Goal: Task Accomplishment & Management: Complete application form

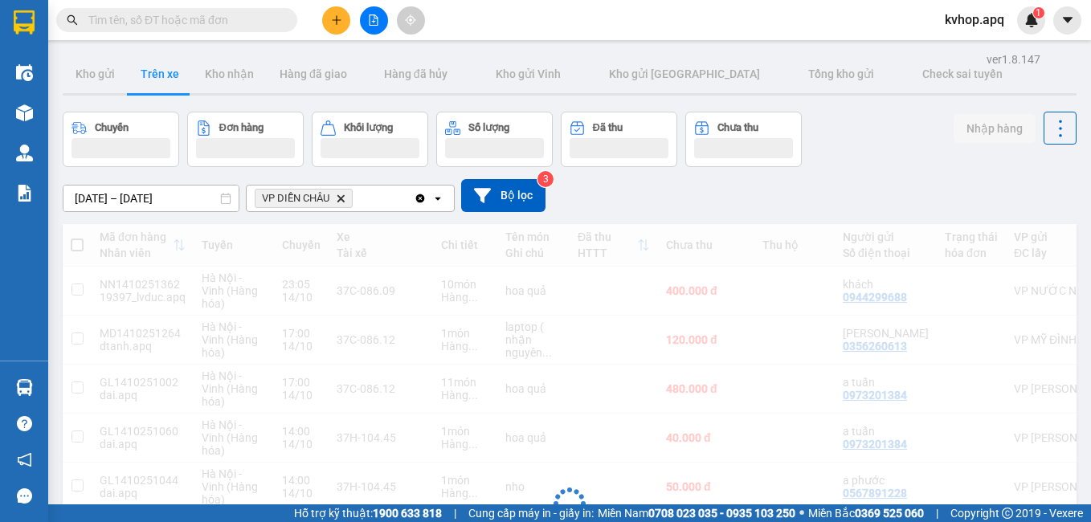
click at [330, 27] on button at bounding box center [336, 20] width 28 height 28
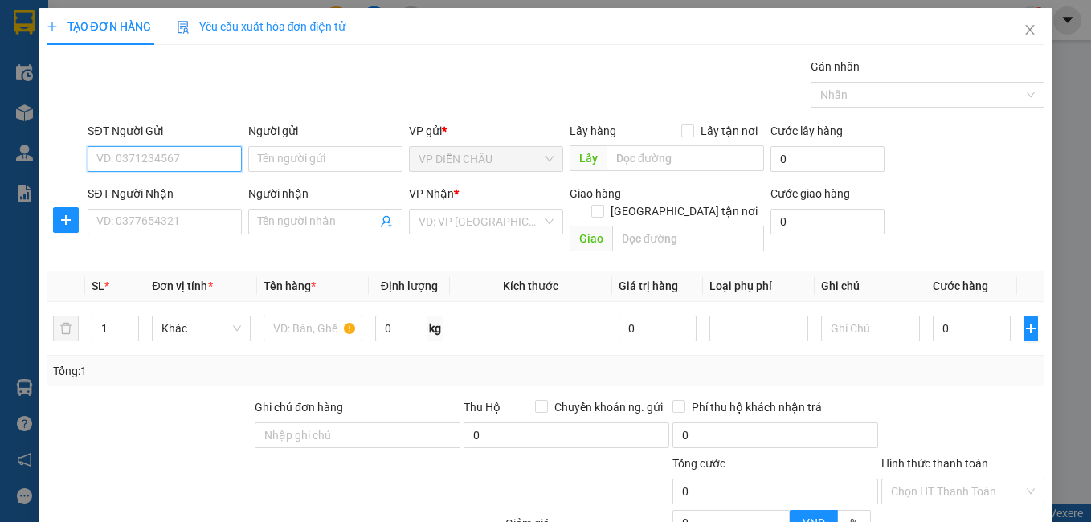
click at [192, 149] on input "SĐT Người Gửi" at bounding box center [165, 159] width 154 height 26
type input "0588133999"
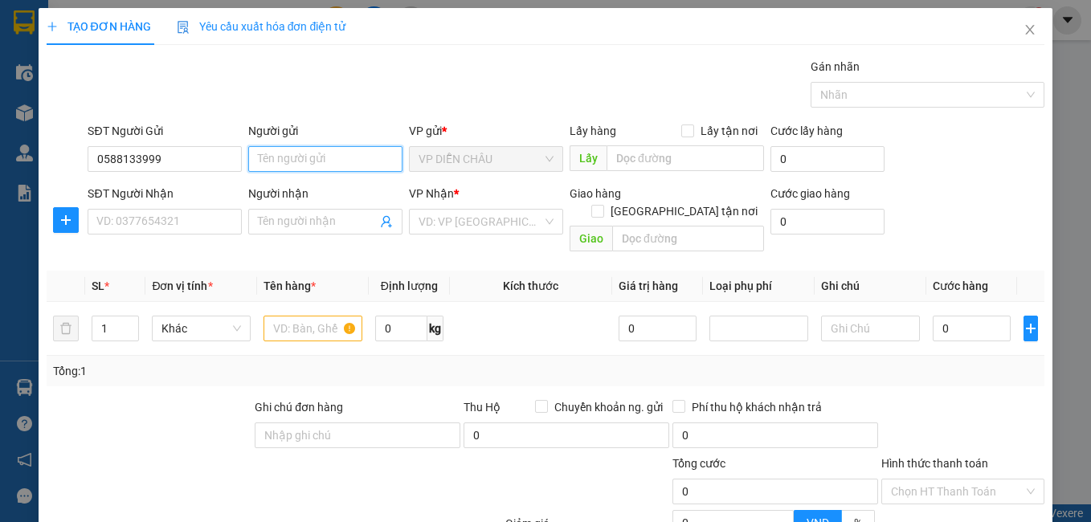
click at [276, 161] on input "Người gửi" at bounding box center [325, 159] width 154 height 26
type input "trang beo"
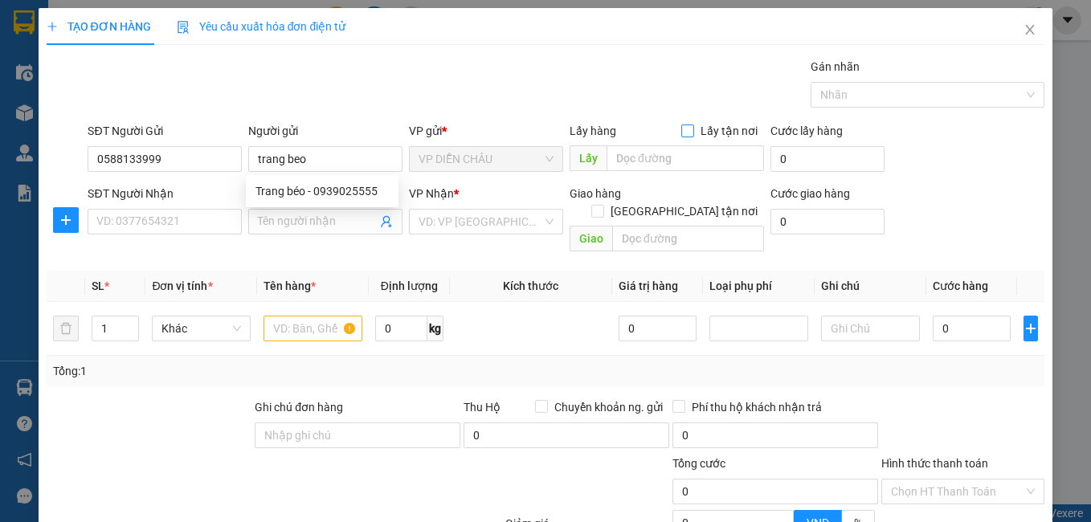
drag, startPoint x: 683, startPoint y: 129, endPoint x: 660, endPoint y: 156, distance: 35.9
click at [683, 129] on input "Lấy tận nơi" at bounding box center [686, 130] width 11 height 11
checkbox input "true"
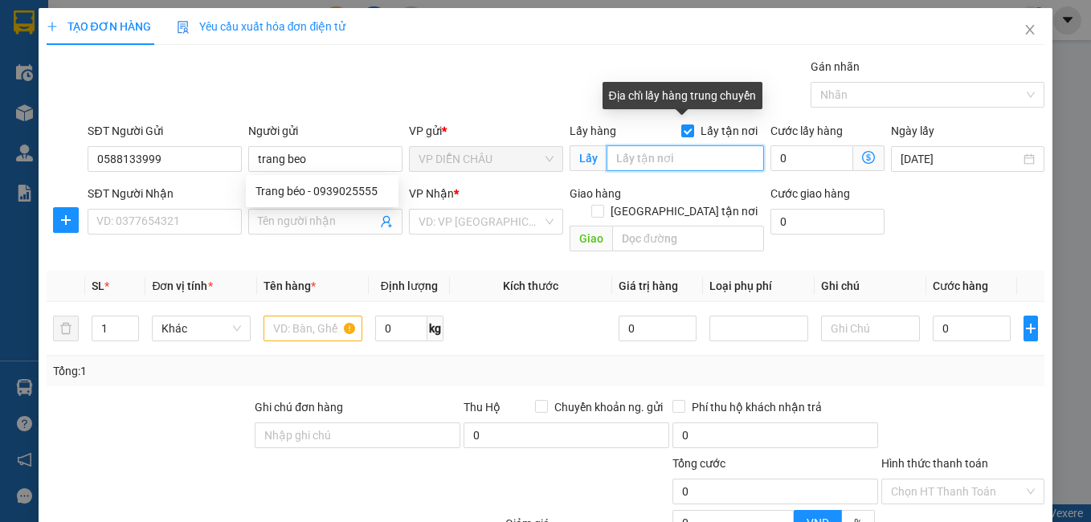
click at [659, 157] on input "text" at bounding box center [685, 158] width 157 height 26
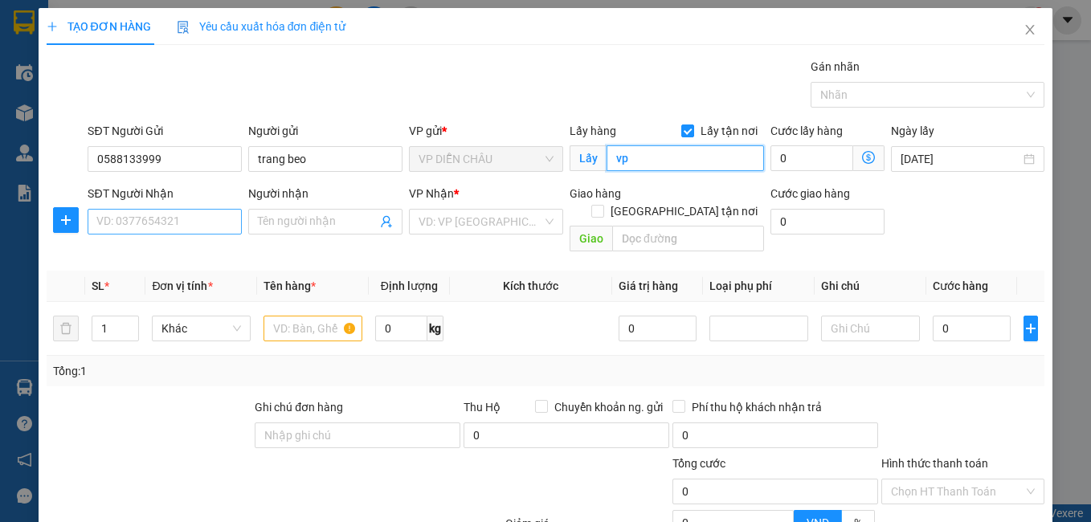
type input "vp"
click at [102, 215] on input "SĐT Người Nhận" at bounding box center [165, 222] width 154 height 26
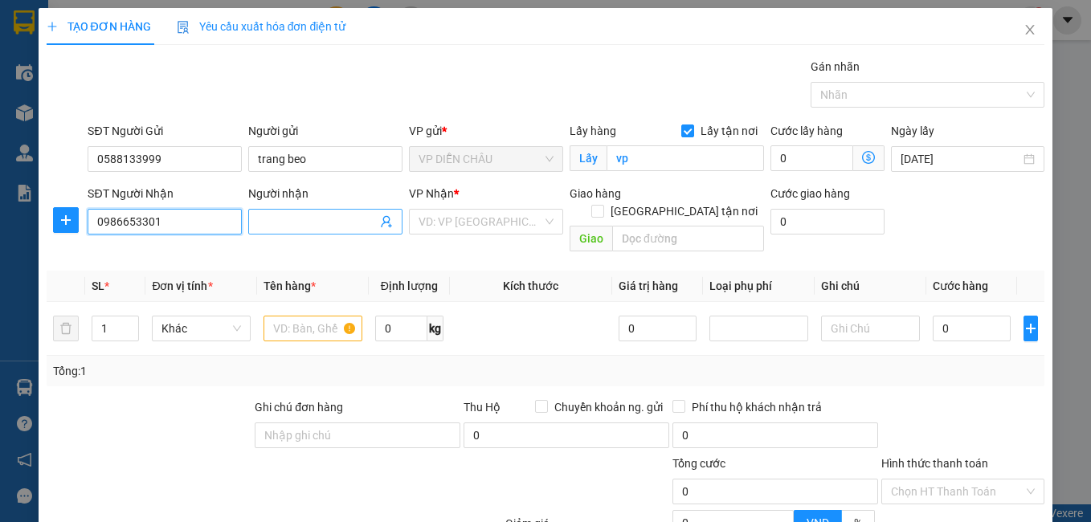
type input "0986653301"
click at [312, 222] on input "Người nhận" at bounding box center [317, 222] width 119 height 18
click at [305, 219] on input "chij huees" at bounding box center [317, 222] width 119 height 18
type input "c"
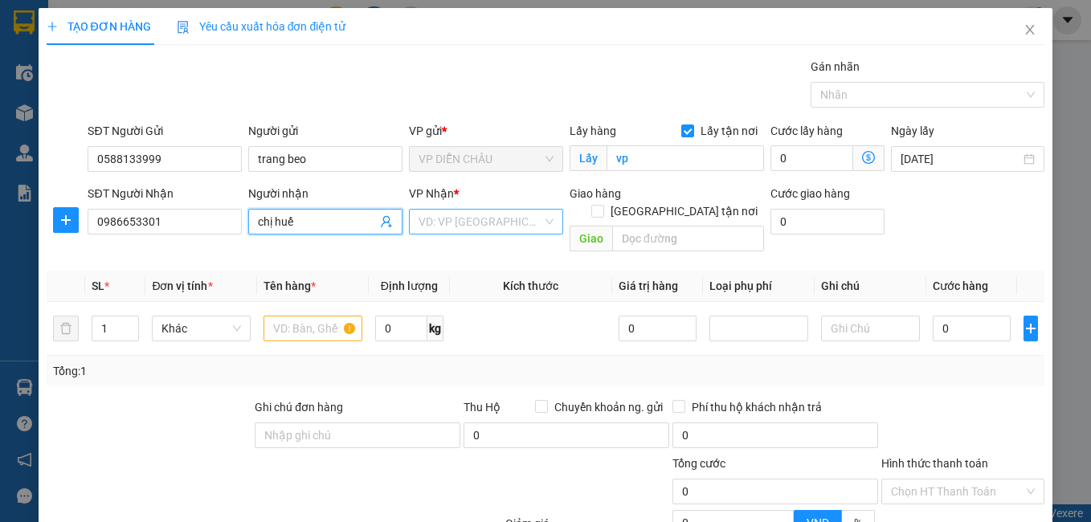
type input "chị huế"
click at [455, 225] on input "search" at bounding box center [481, 222] width 124 height 24
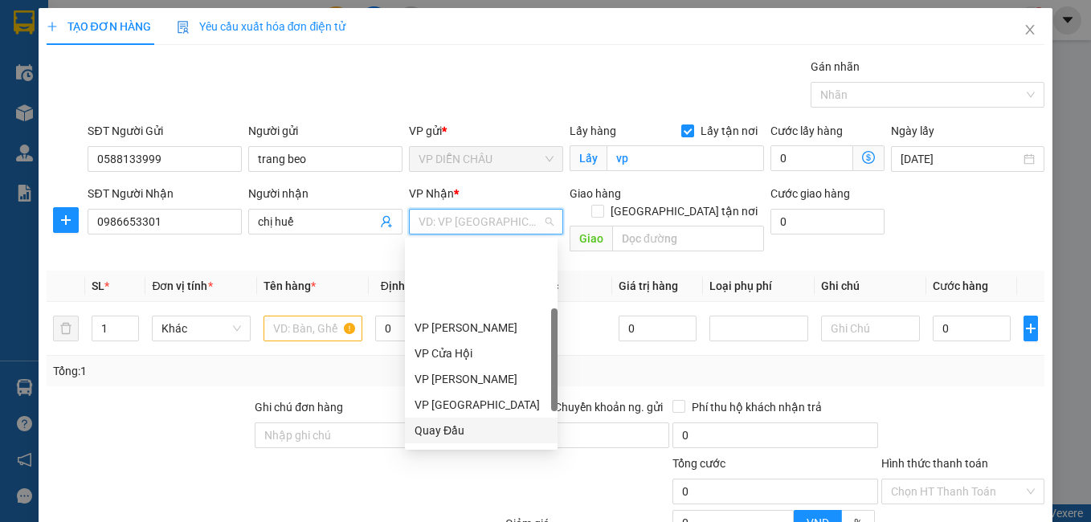
scroll to position [161, 0]
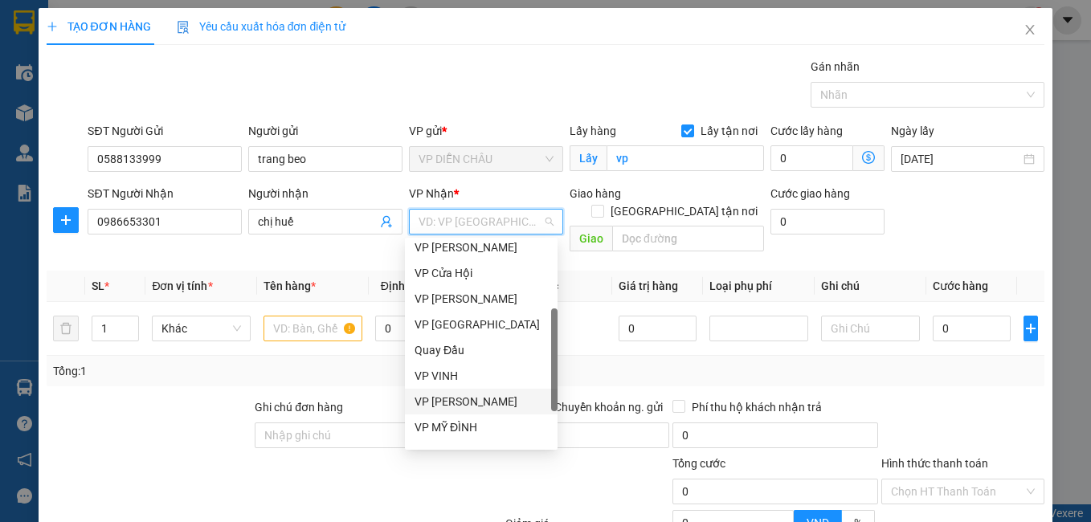
drag, startPoint x: 435, startPoint y: 402, endPoint x: 591, endPoint y: 262, distance: 210.0
click at [437, 392] on div "VP [PERSON_NAME]" at bounding box center [481, 402] width 153 height 26
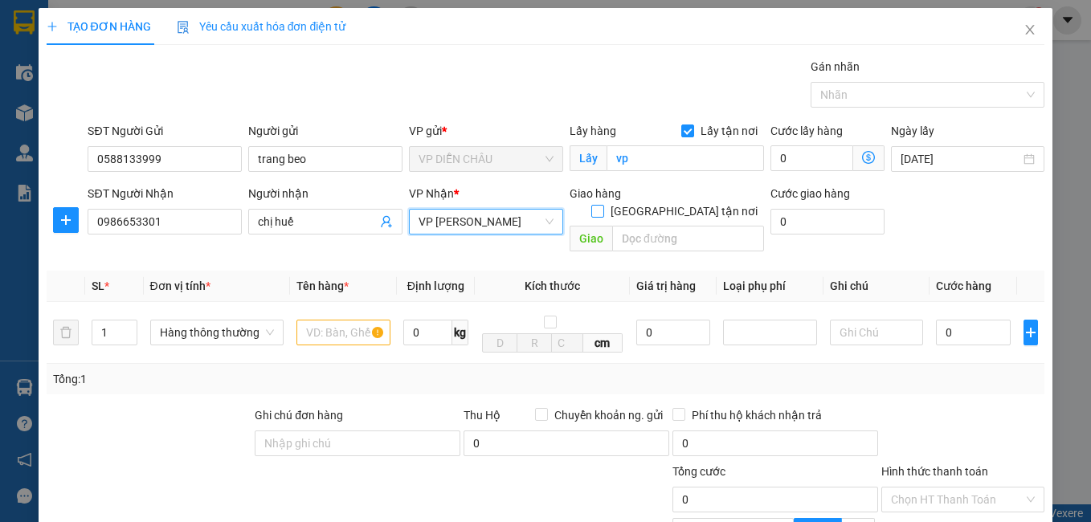
click at [603, 205] on input "[GEOGRAPHIC_DATA] tận nơi" at bounding box center [596, 210] width 11 height 11
checkbox input "true"
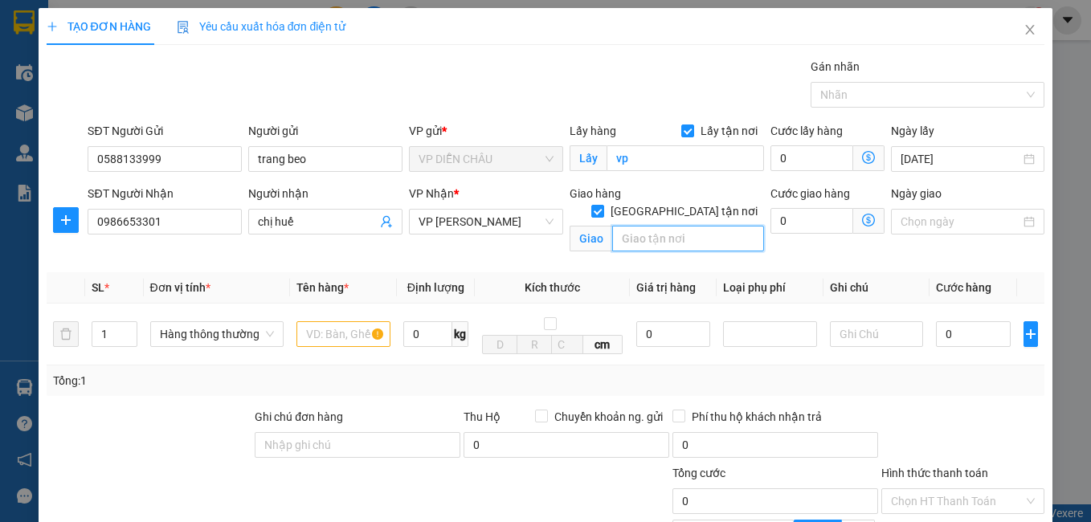
click at [650, 228] on input "text" at bounding box center [688, 239] width 152 height 26
type input "vp"
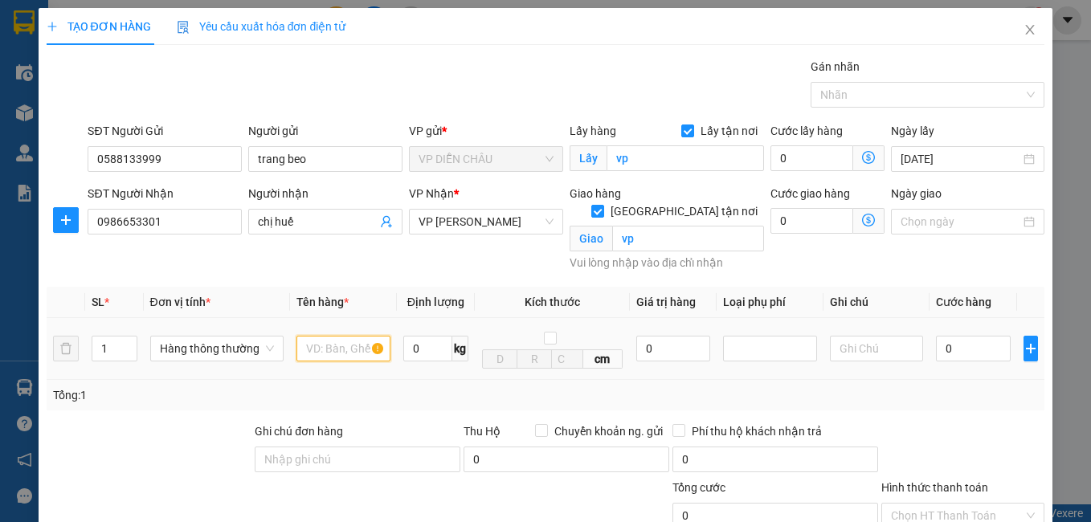
click at [303, 336] on input "text" at bounding box center [343, 349] width 94 height 26
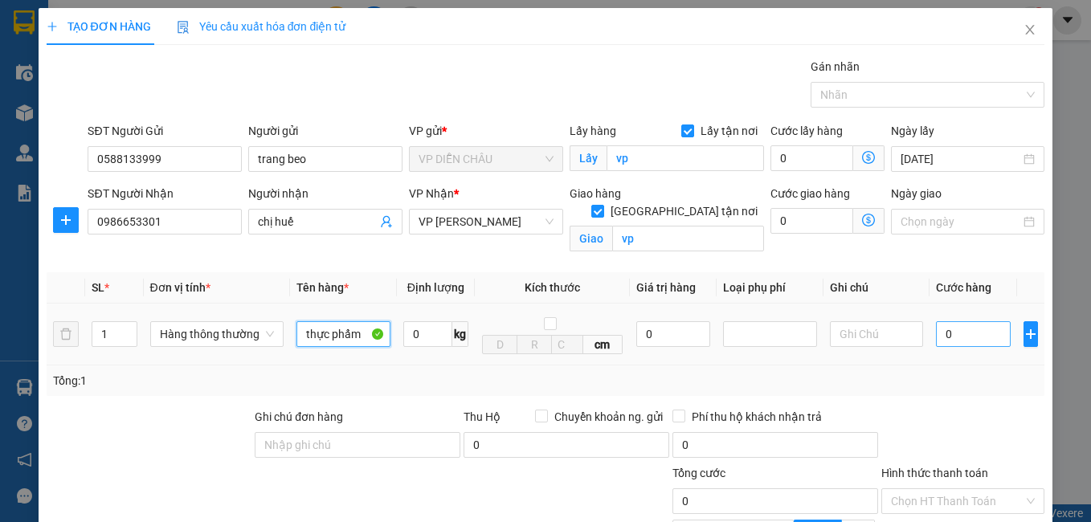
type input "thực phẩm"
click at [936, 330] on input "0" at bounding box center [973, 334] width 75 height 26
click at [946, 333] on input "0" at bounding box center [973, 334] width 75 height 26
click at [936, 336] on input "0" at bounding box center [973, 334] width 75 height 26
type input "50"
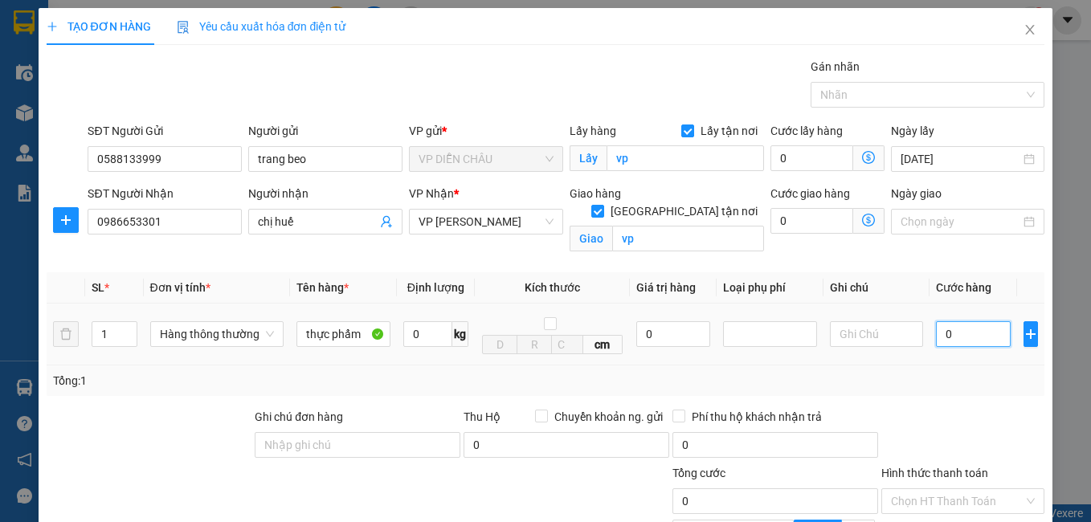
type input "50"
type input "500"
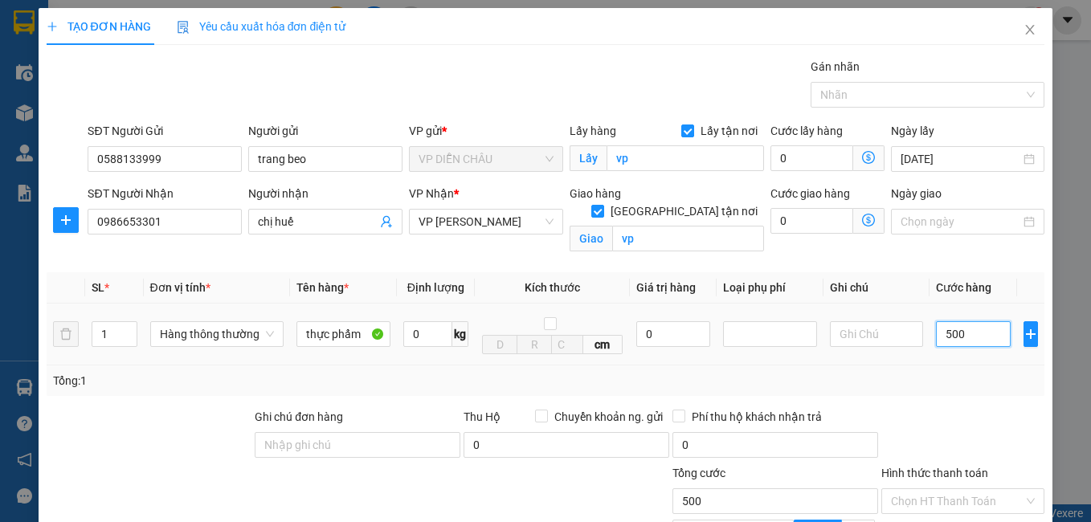
type input "5.000"
type input "50.000"
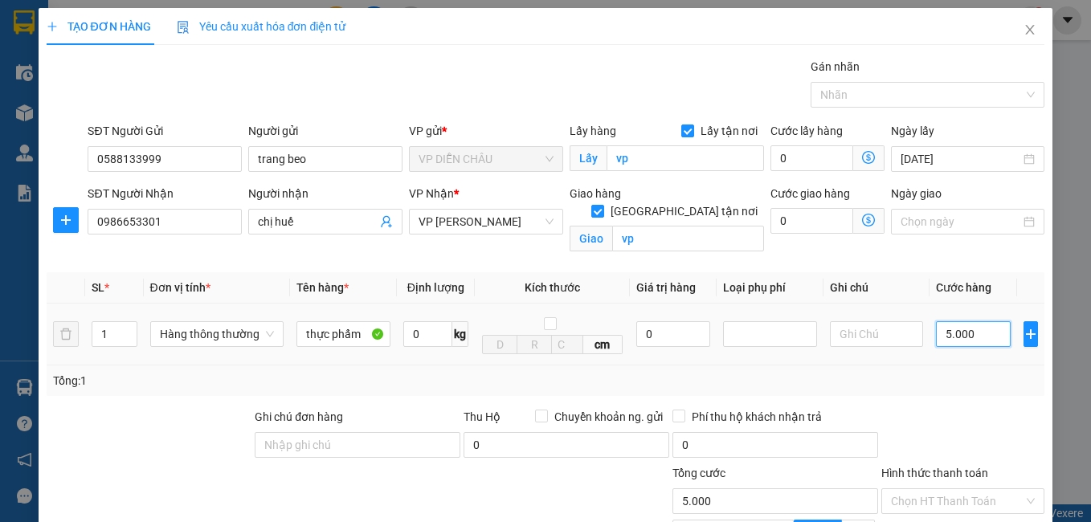
type input "50.000"
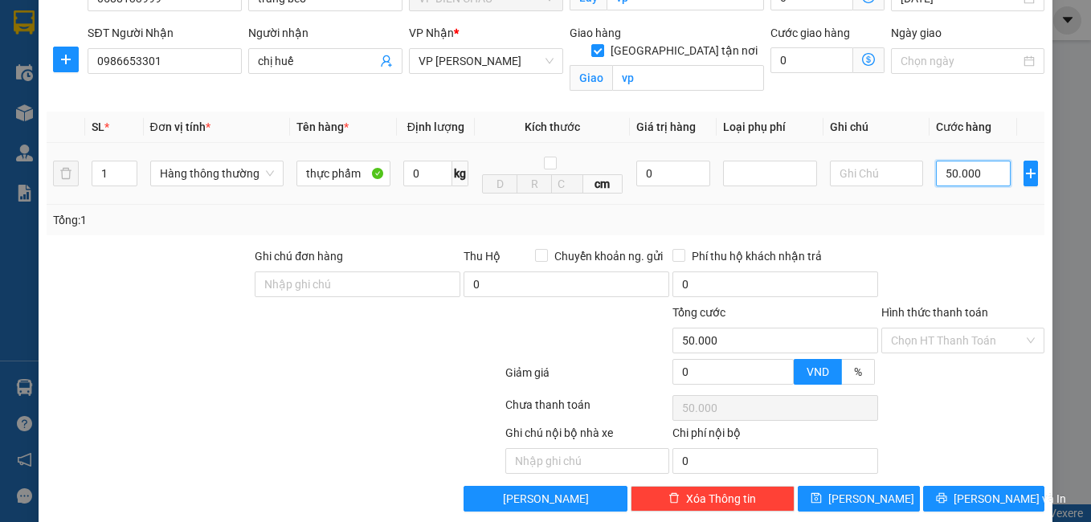
scroll to position [182, 0]
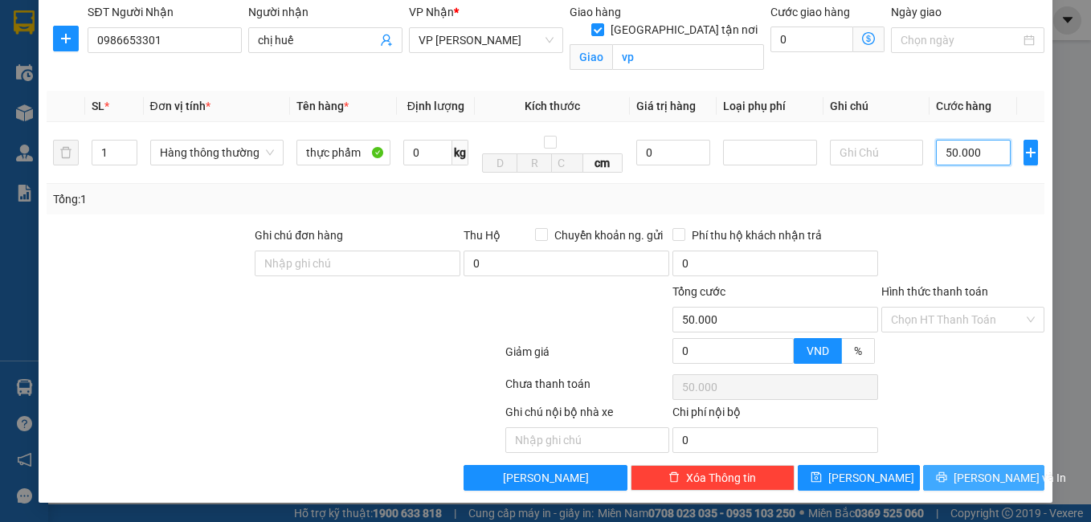
type input "50.000"
click at [979, 479] on span "[PERSON_NAME] và In" at bounding box center [1010, 478] width 112 height 18
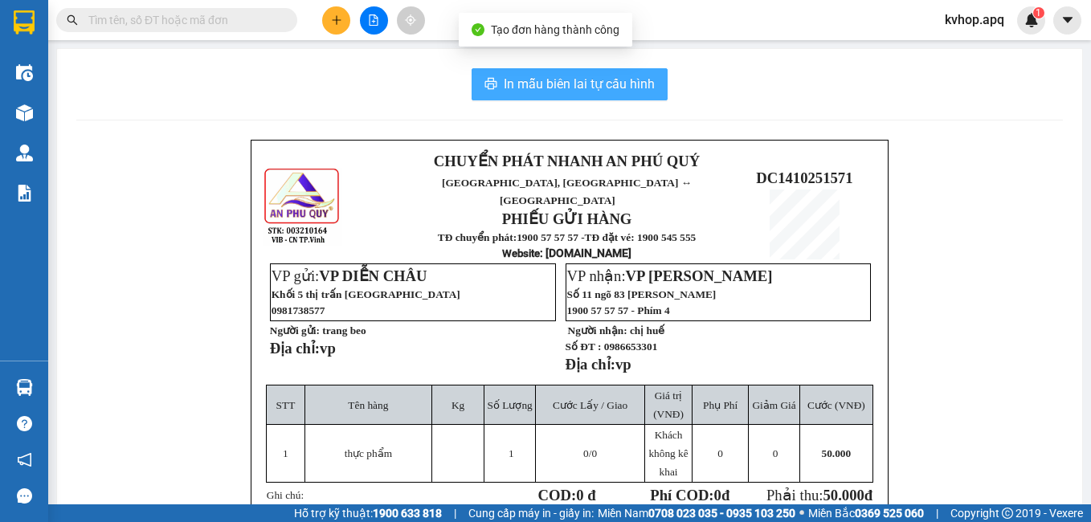
click at [558, 93] on span "In mẫu biên lai tự cấu hình" at bounding box center [579, 84] width 151 height 20
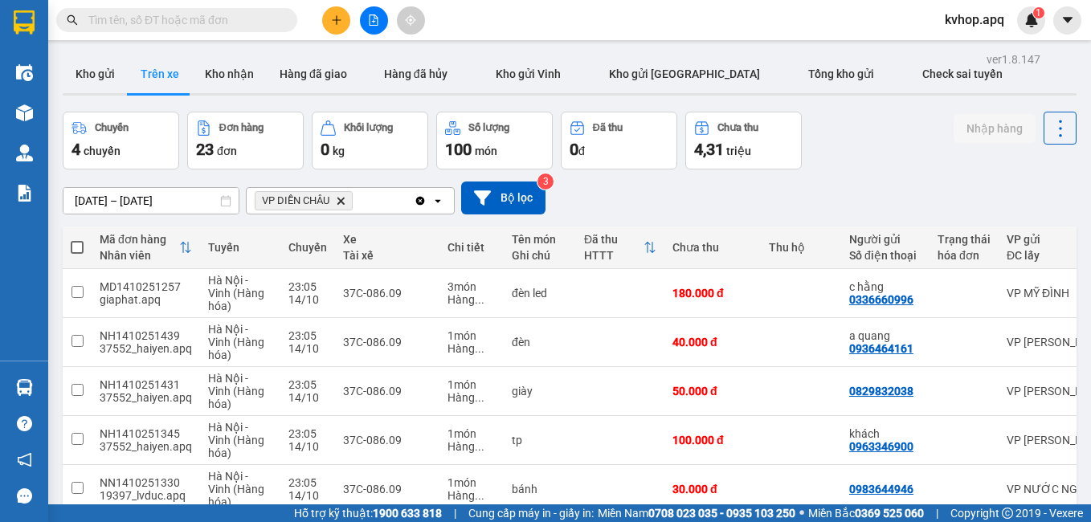
click at [640, 211] on div "[DATE] – [DATE] Press the down arrow key to interact with the calendar and sele…" at bounding box center [570, 198] width 1014 height 33
click at [103, 73] on button "Kho gửi" at bounding box center [95, 74] width 65 height 39
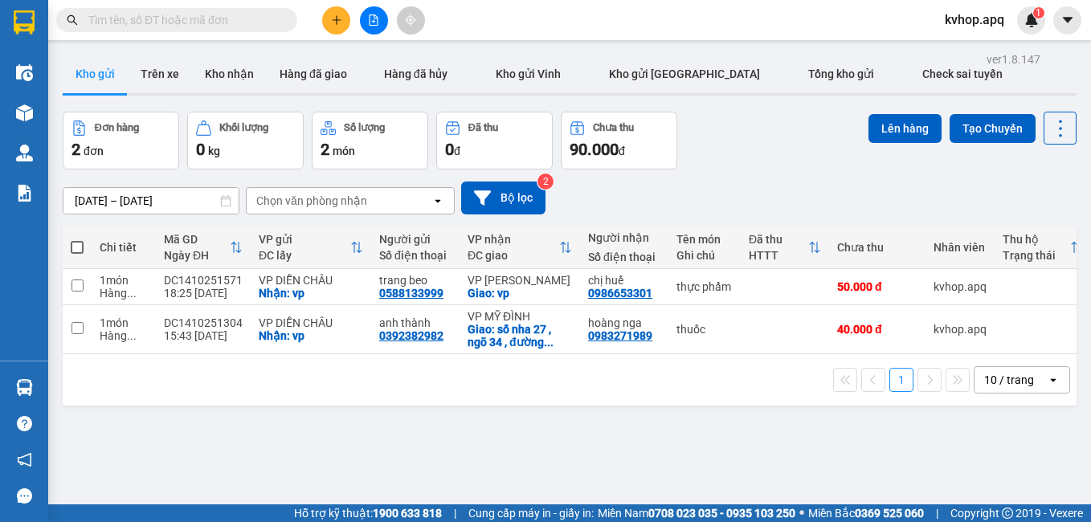
click at [333, 18] on icon "plus" at bounding box center [336, 19] width 11 height 11
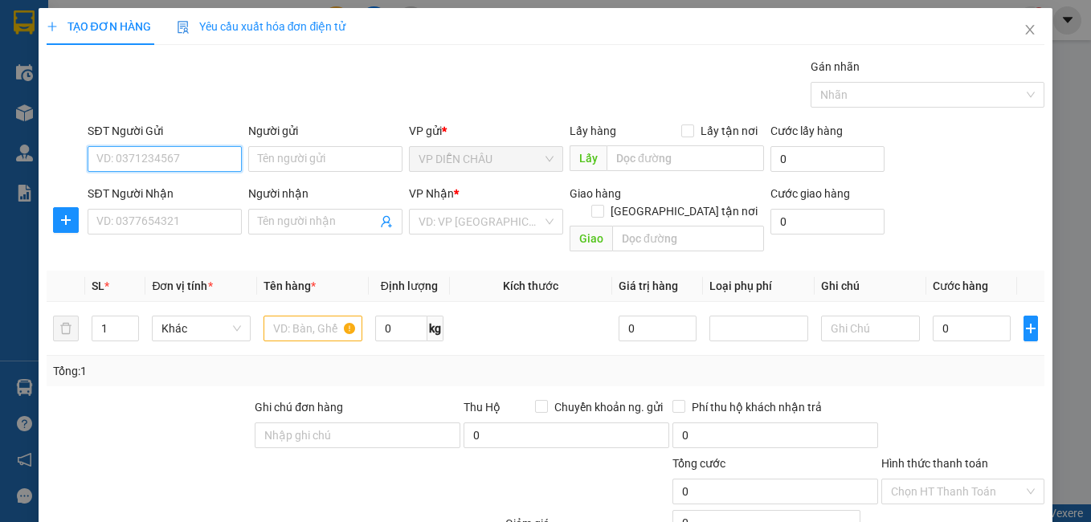
click at [160, 160] on input "SĐT Người Gửi" at bounding box center [165, 159] width 154 height 26
click at [145, 166] on input "SĐT Người Gửi" at bounding box center [165, 159] width 154 height 26
click at [127, 159] on input "09845251999" at bounding box center [165, 159] width 154 height 26
type input "0984251999"
click at [152, 185] on div "0984251999 - anh trọng" at bounding box center [162, 191] width 133 height 18
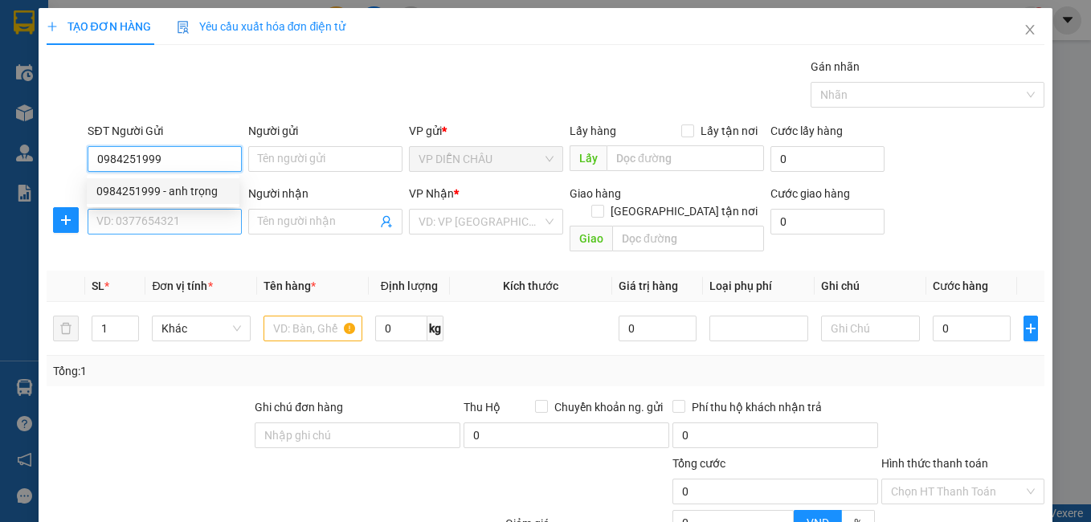
type input "anh trọng"
checkbox input "true"
type input "vp"
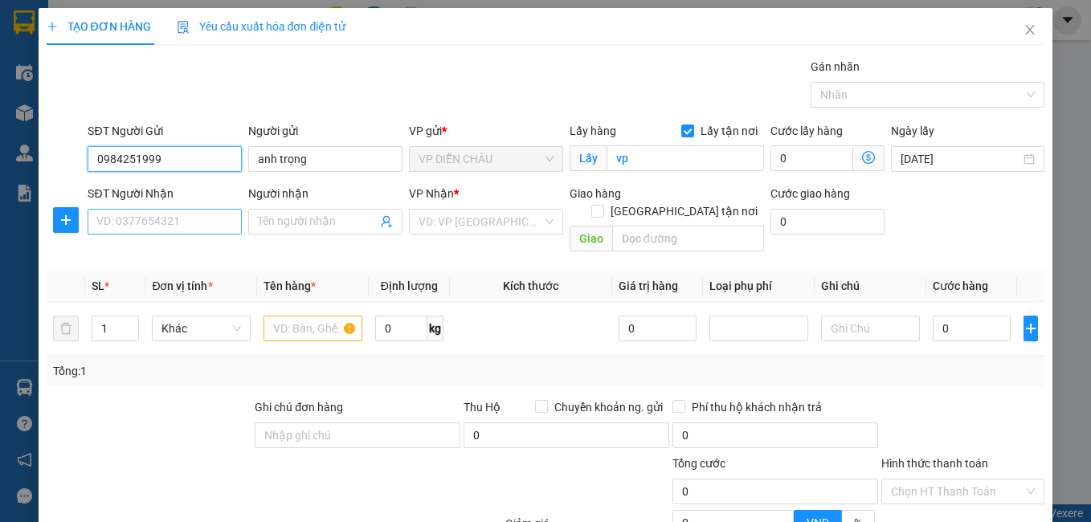
type input "0984251999"
click at [171, 228] on input "SĐT Người Nhận" at bounding box center [165, 222] width 154 height 26
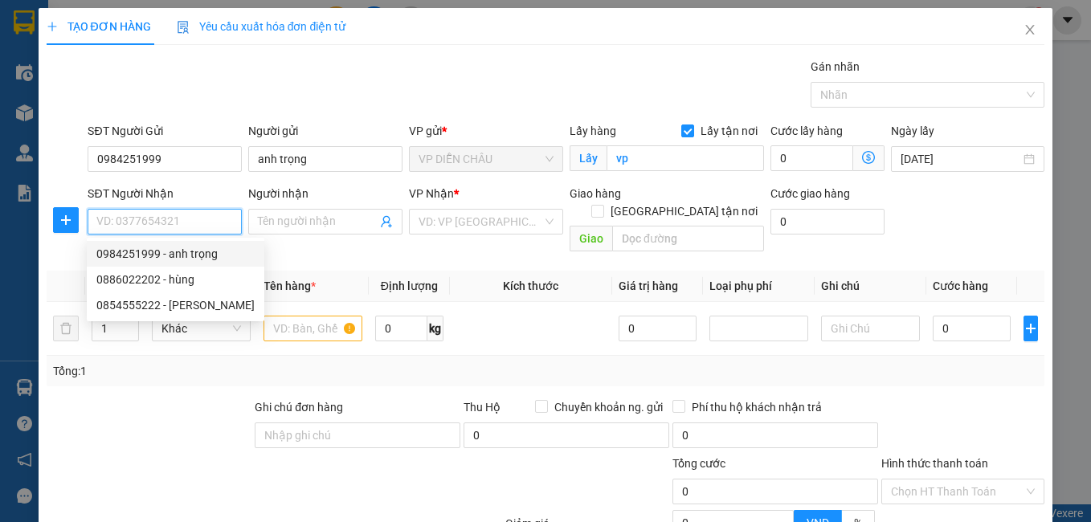
click at [194, 229] on input "SĐT Người Nhận" at bounding box center [165, 222] width 154 height 26
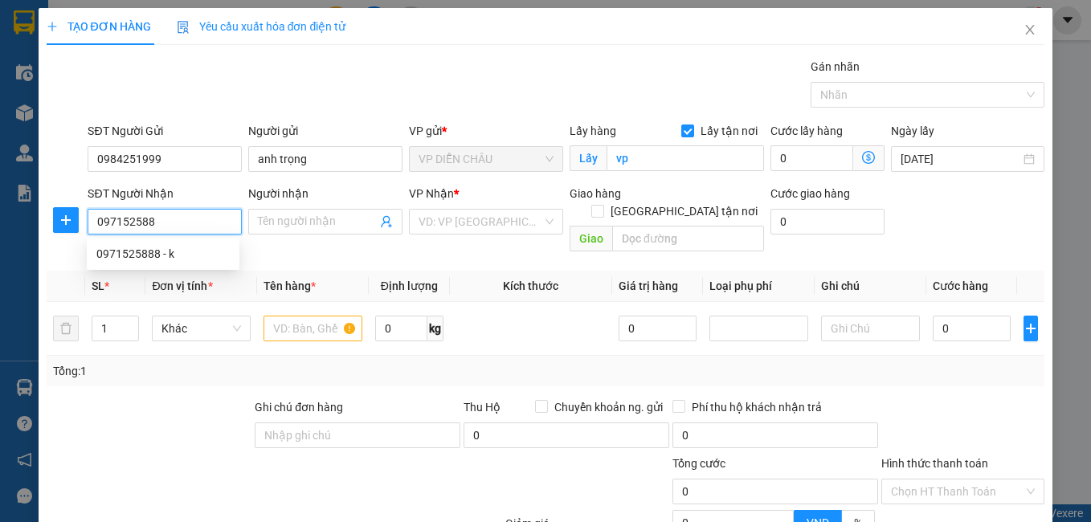
type input "0971525888"
click at [139, 252] on div "0971525888 - k" at bounding box center [162, 254] width 133 height 18
type input "k"
checkbox input "true"
type input "vp"
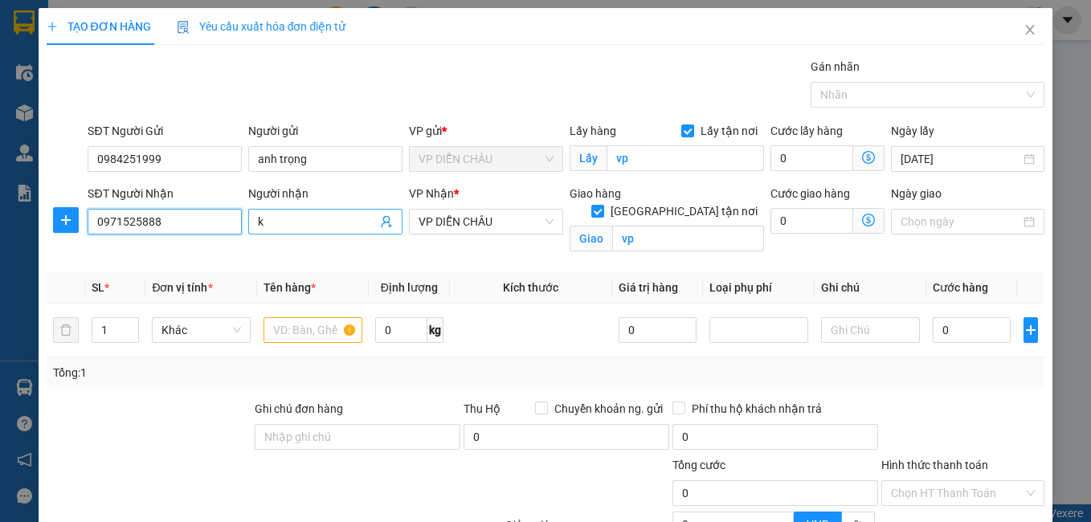
type input "0971525888"
drag, startPoint x: 302, startPoint y: 222, endPoint x: 300, endPoint y: 212, distance: 9.8
click at [300, 222] on input "k" at bounding box center [317, 222] width 119 height 18
click at [341, 226] on input "huuwx huy" at bounding box center [317, 222] width 119 height 18
type input "h"
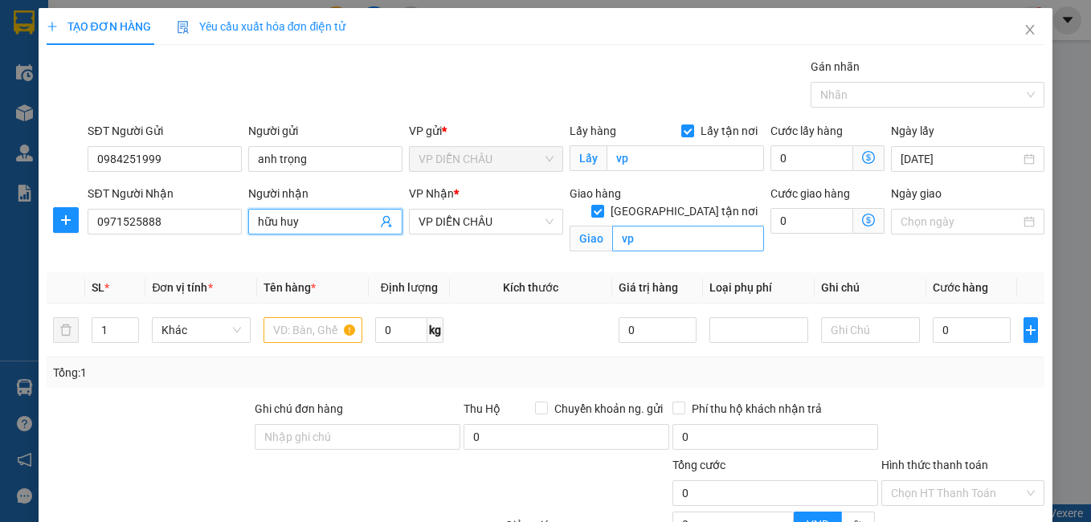
type input "hữu huy"
click at [655, 226] on input "vp" at bounding box center [688, 239] width 152 height 26
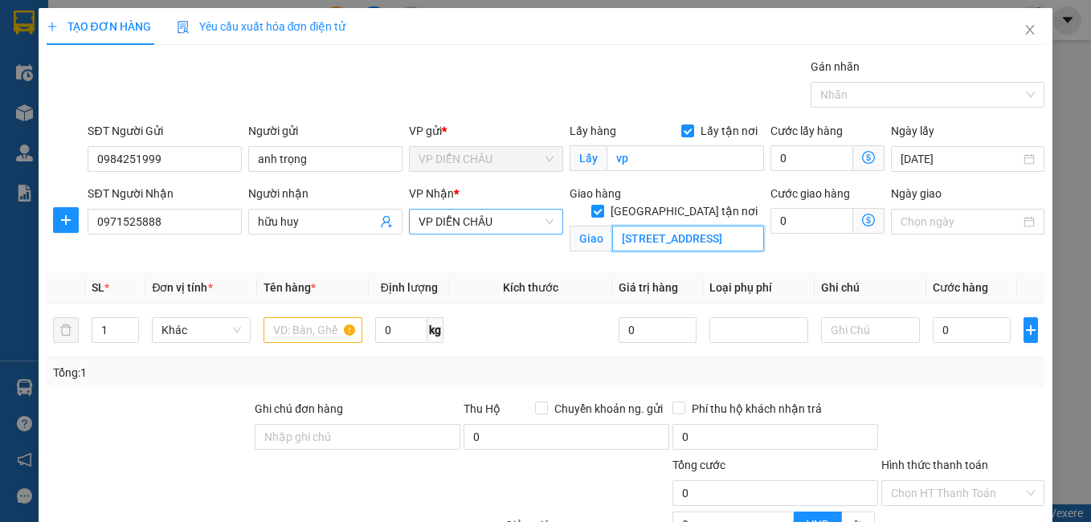
click at [497, 226] on span "VP DIỄN CHÂU" at bounding box center [486, 222] width 135 height 24
type input "[STREET_ADDRESS]"
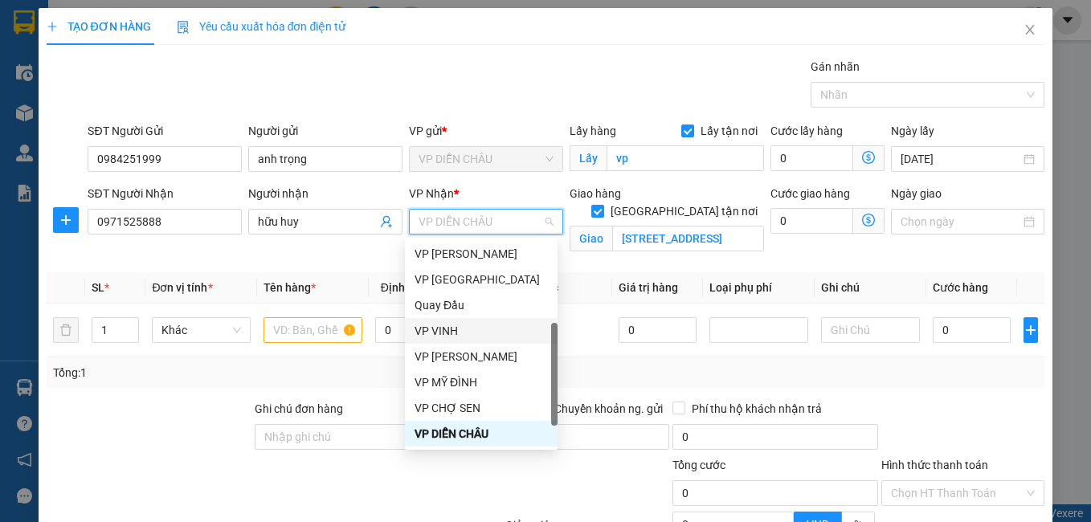
scroll to position [257, 0]
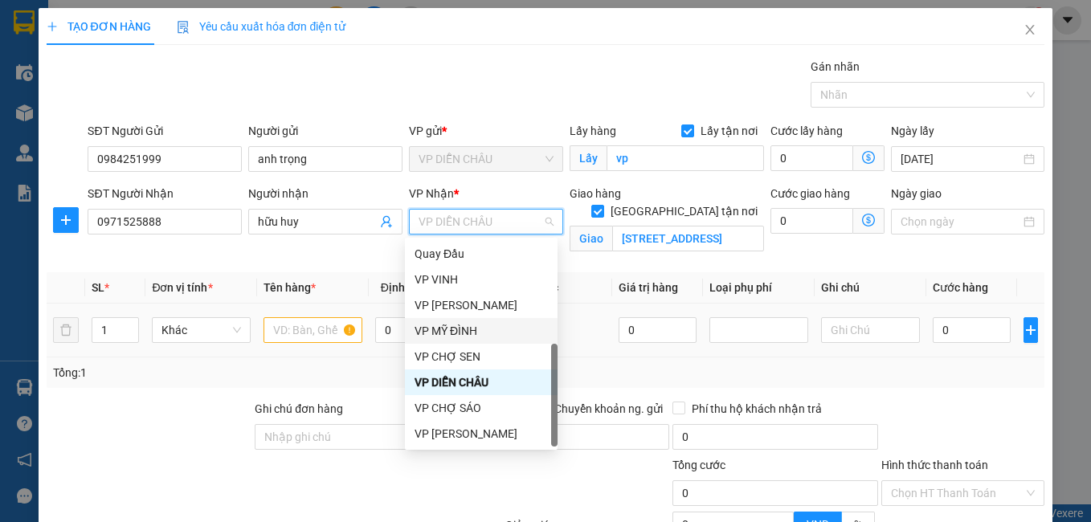
drag, startPoint x: 468, startPoint y: 329, endPoint x: 608, endPoint y: 308, distance: 141.3
click at [468, 328] on div "VP MỸ ĐÌNH" at bounding box center [481, 331] width 133 height 18
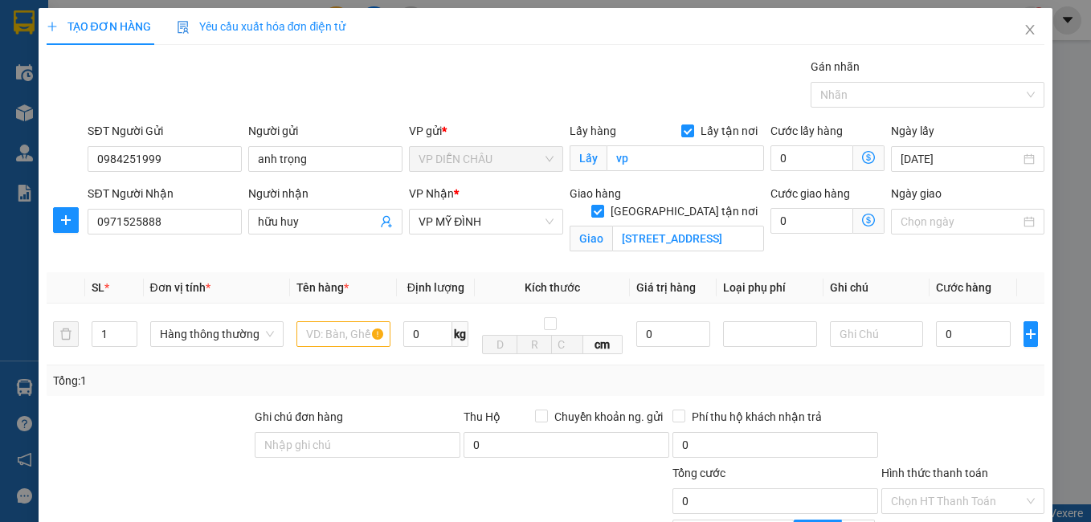
click at [856, 213] on span at bounding box center [868, 221] width 31 height 26
click at [862, 219] on icon "dollar-circle" at bounding box center [868, 220] width 13 height 13
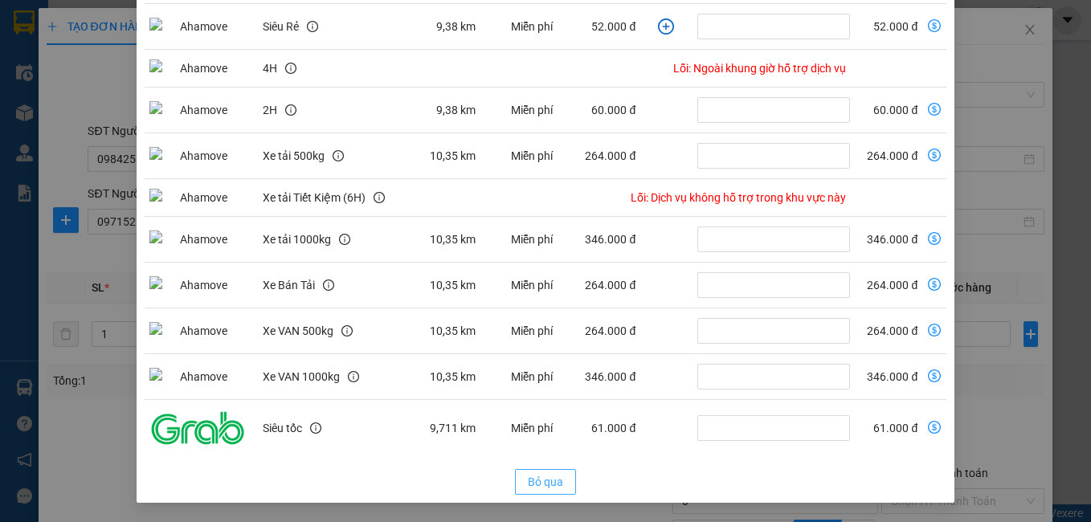
drag, startPoint x: 542, startPoint y: 480, endPoint x: 557, endPoint y: 379, distance: 101.5
click at [542, 478] on span "Bỏ qua" at bounding box center [545, 482] width 35 height 18
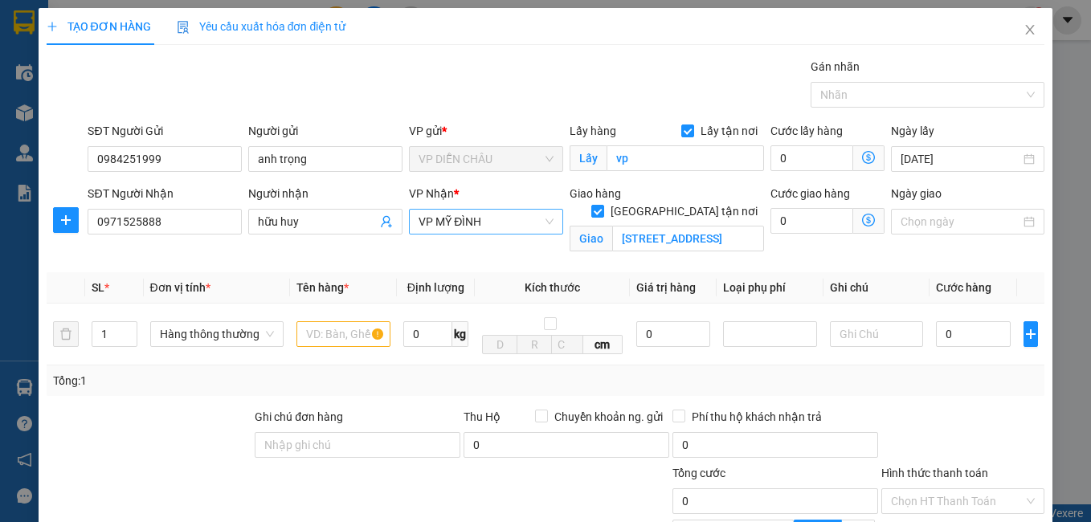
click at [532, 229] on span "VP MỸ ĐÌNH" at bounding box center [486, 222] width 135 height 24
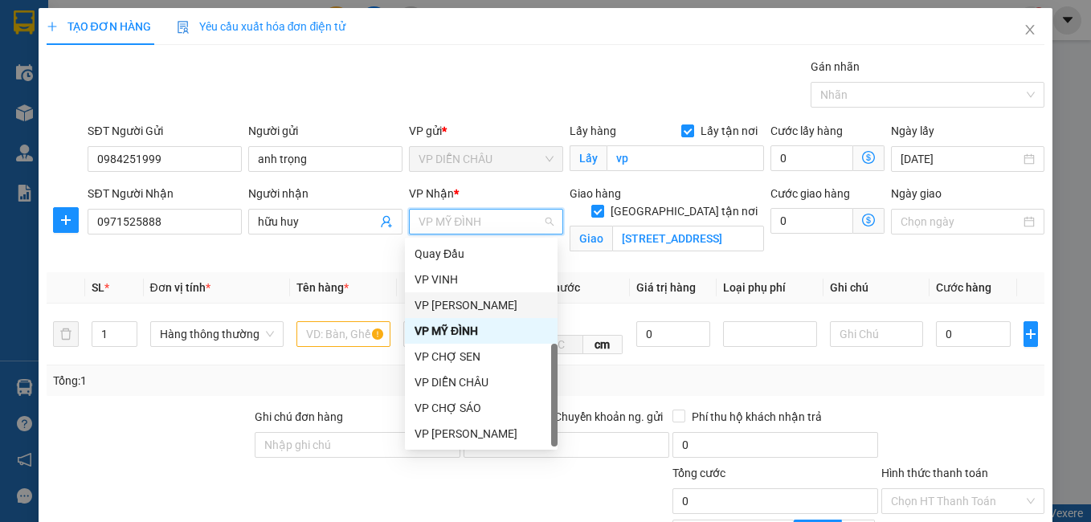
drag, startPoint x: 475, startPoint y: 310, endPoint x: 695, endPoint y: 251, distance: 228.0
click at [476, 307] on div "VP [PERSON_NAME]" at bounding box center [481, 305] width 133 height 18
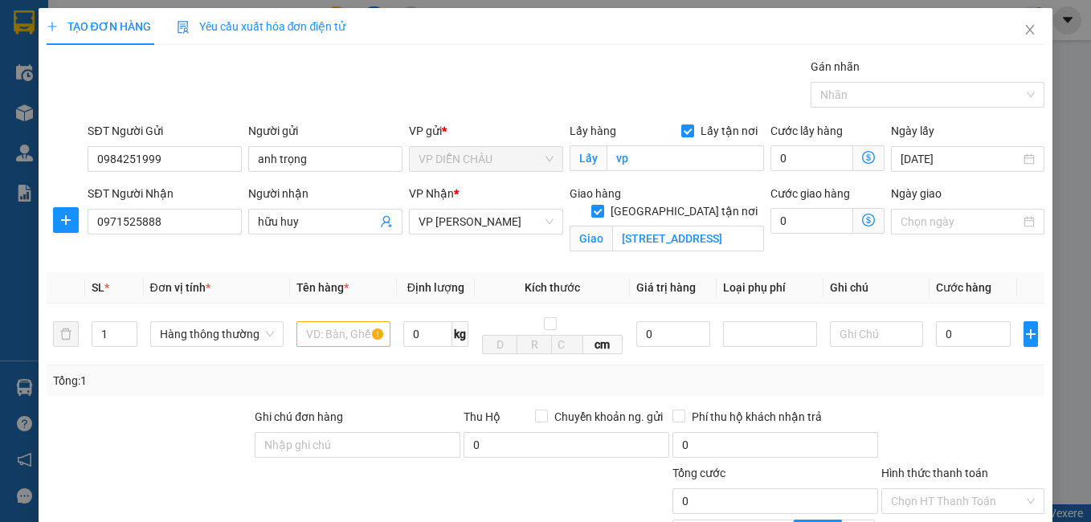
drag, startPoint x: 860, startPoint y: 222, endPoint x: 844, endPoint y: 228, distance: 16.6
click at [862, 222] on icon "dollar-circle" at bounding box center [868, 220] width 13 height 13
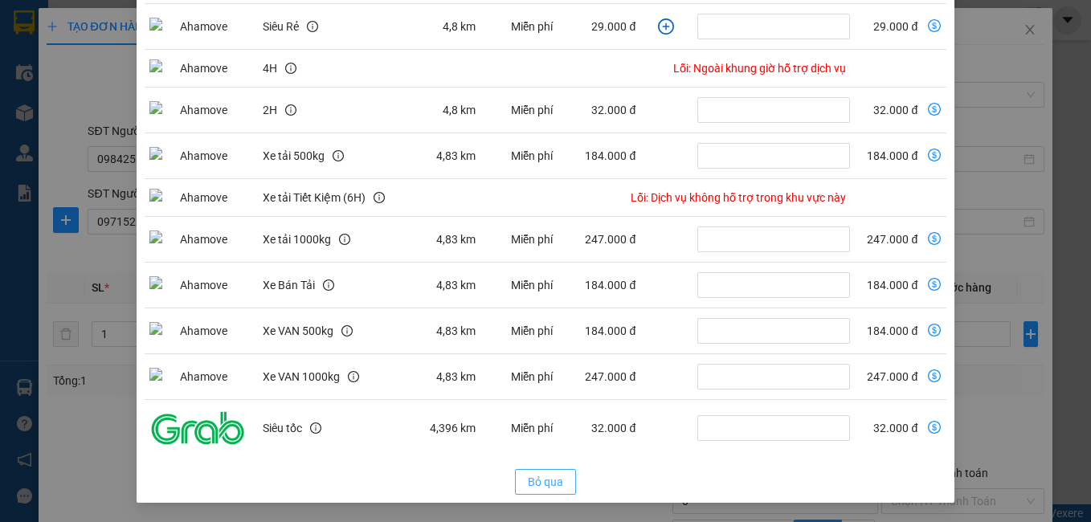
click at [533, 479] on span "Bỏ qua" at bounding box center [545, 482] width 35 height 18
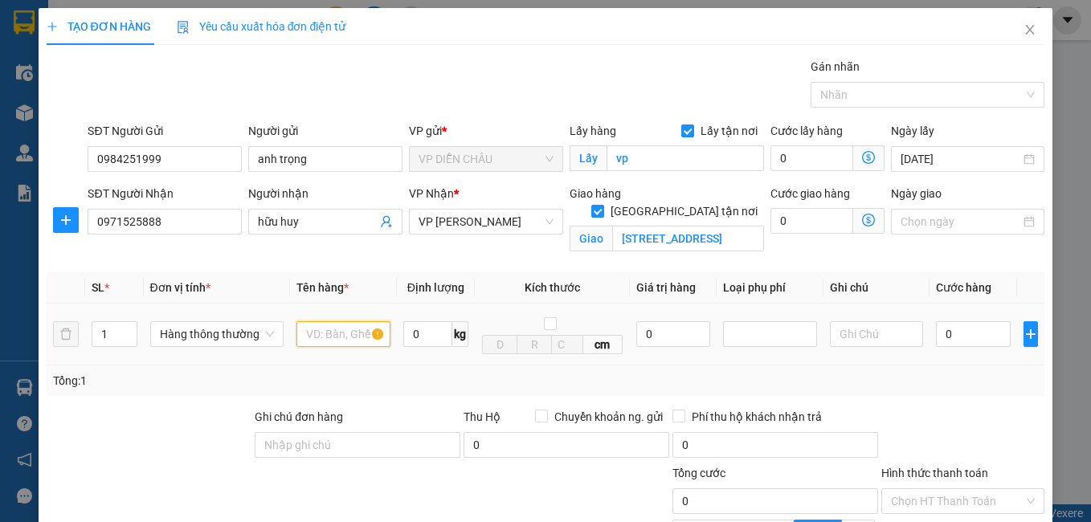
click at [357, 333] on input "text" at bounding box center [343, 334] width 94 height 26
type input "điện thoại"
click at [636, 335] on input "0" at bounding box center [673, 334] width 75 height 26
click at [693, 334] on input "1.111.150.000" at bounding box center [673, 334] width 75 height 26
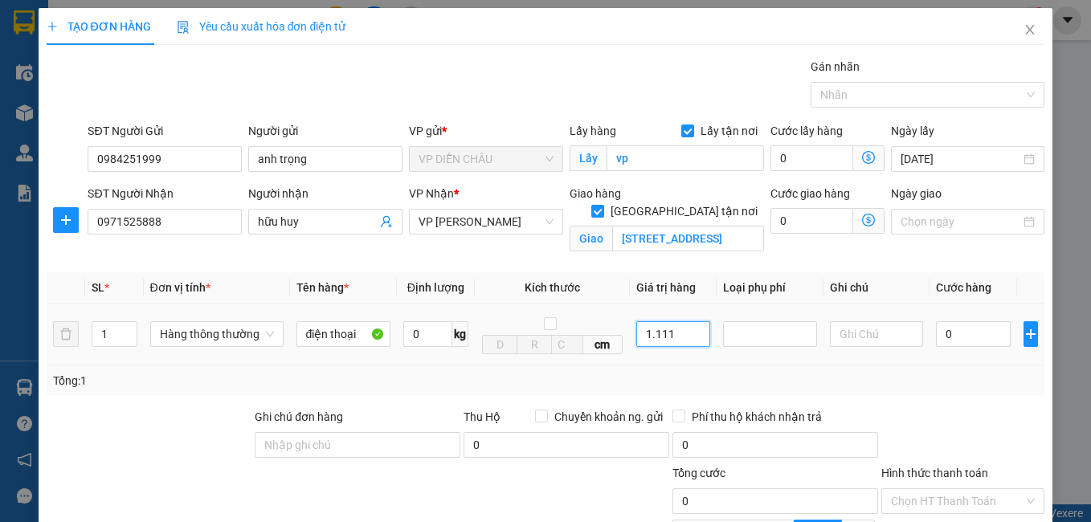
scroll to position [0, 0]
click at [638, 333] on input "0" at bounding box center [673, 334] width 75 height 26
click at [742, 333] on div at bounding box center [770, 334] width 86 height 19
type input "15.000.000"
click at [752, 376] on div "Hàng giá trị cao" at bounding box center [765, 367] width 98 height 26
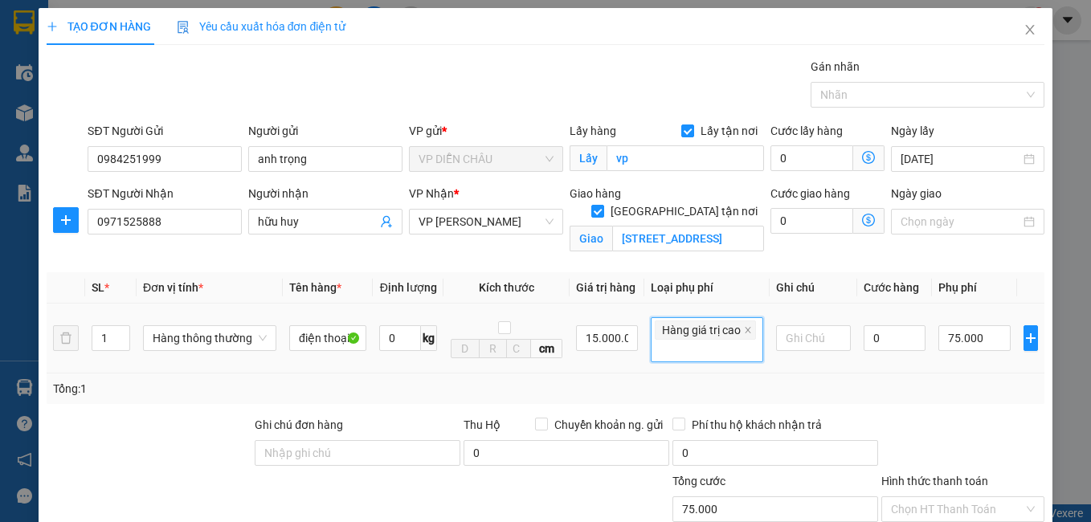
type input "75.000"
click at [864, 351] on input "0" at bounding box center [895, 338] width 63 height 26
type input "5"
type input "75.005"
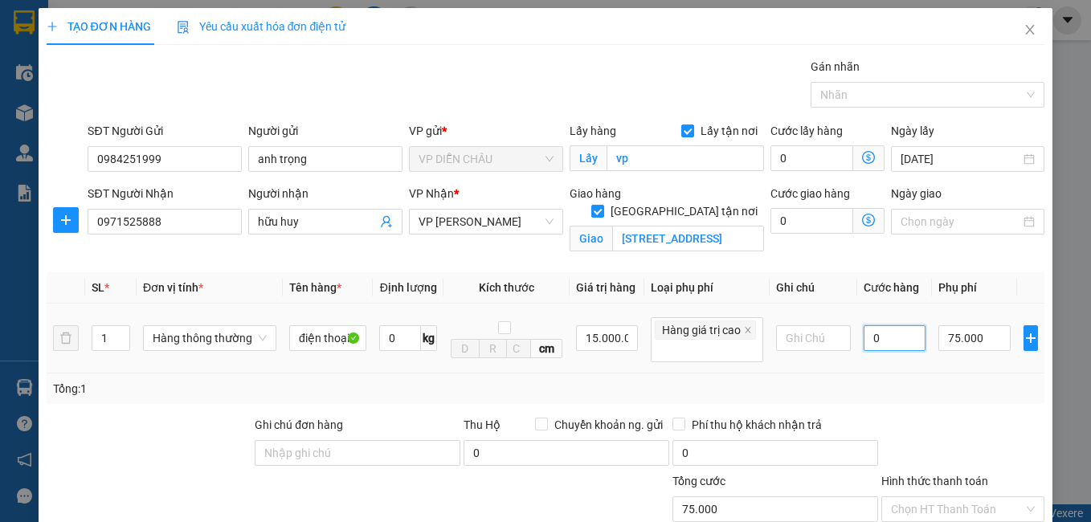
type input "75.005"
type input "50"
type input "75.050"
type input "500"
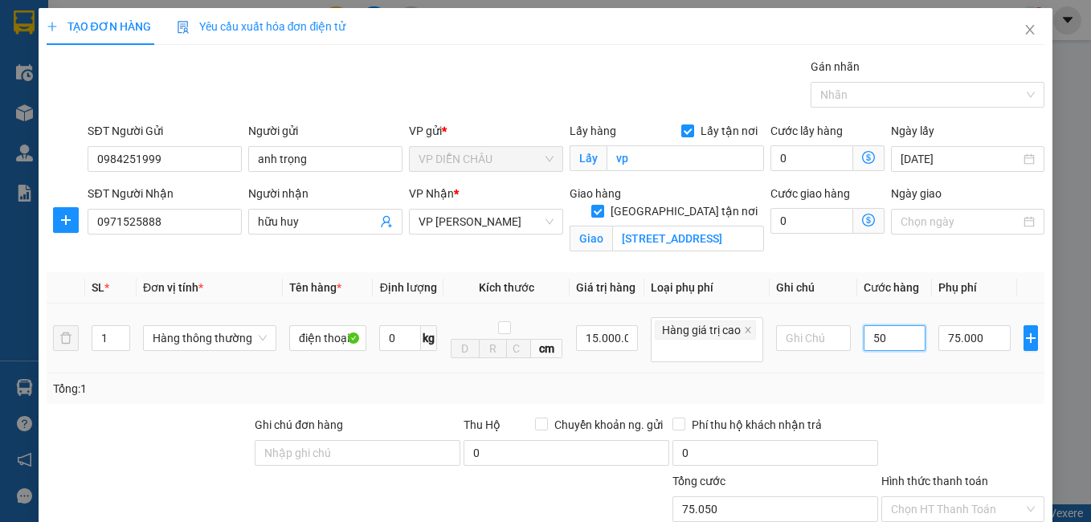
type input "75.500"
type input "5.000"
type input "80.000"
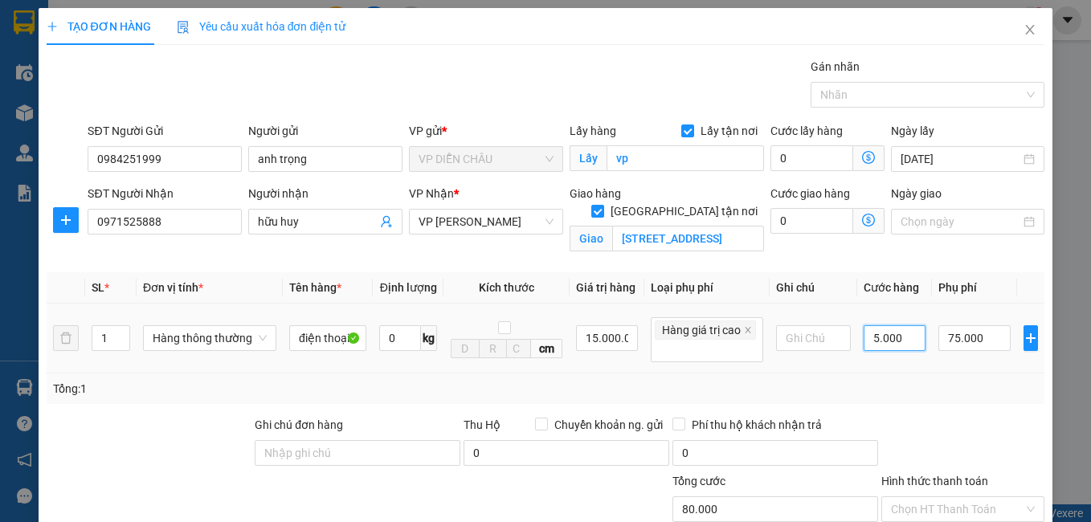
type input "50.000"
type input "125.000"
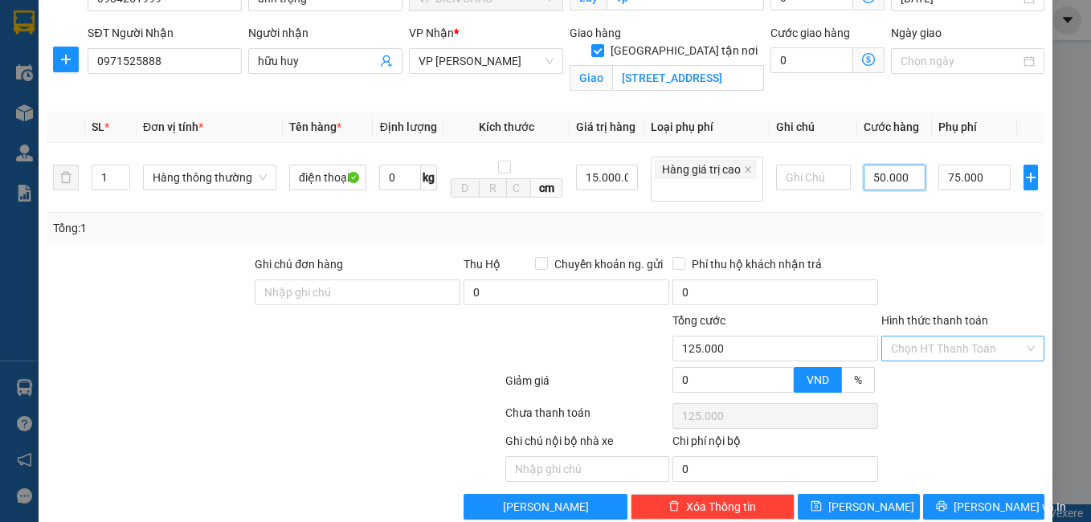
type input "50.000"
click at [926, 361] on input "Hình thức thanh toán" at bounding box center [957, 349] width 133 height 24
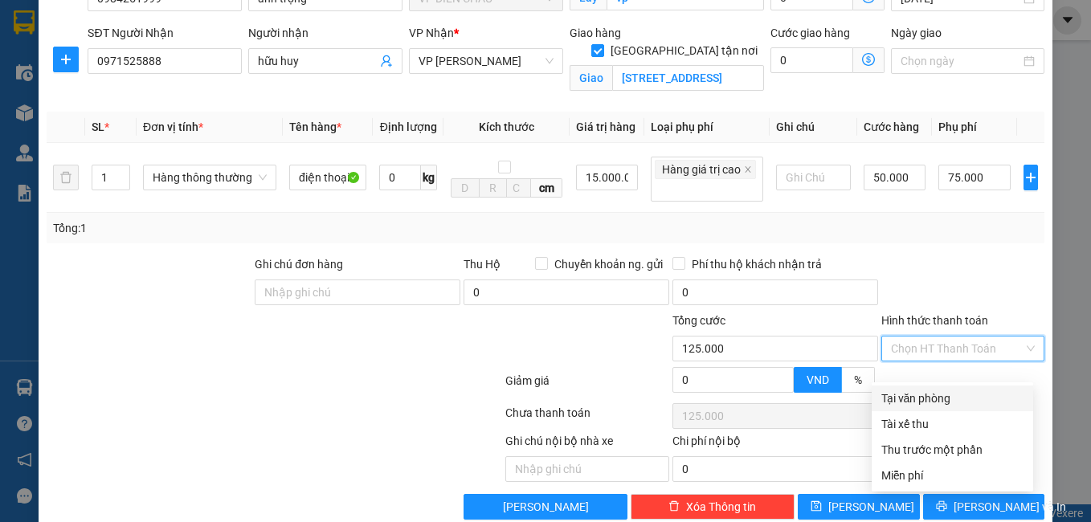
click at [910, 399] on div "Tại văn phòng" at bounding box center [952, 399] width 142 height 18
type input "0"
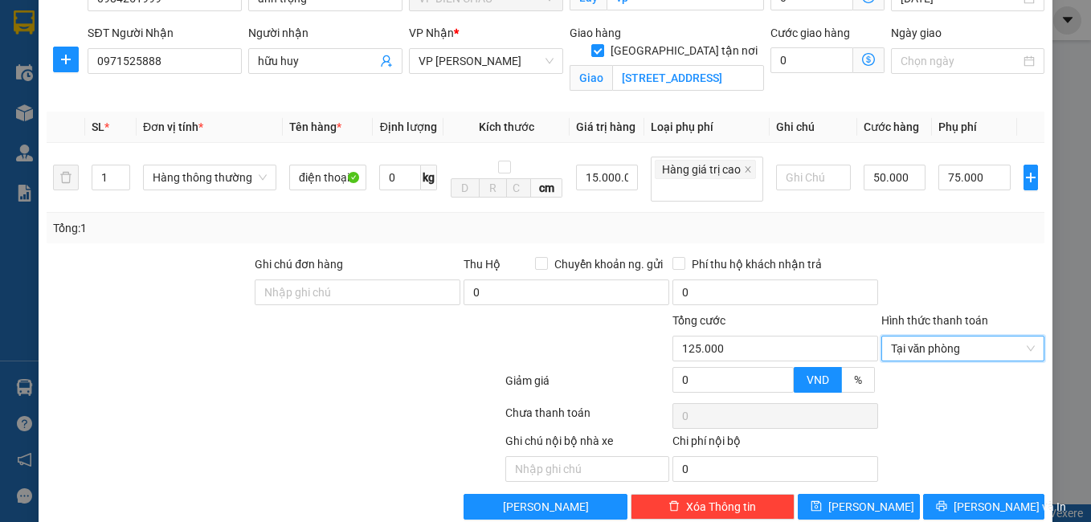
scroll to position [207, 0]
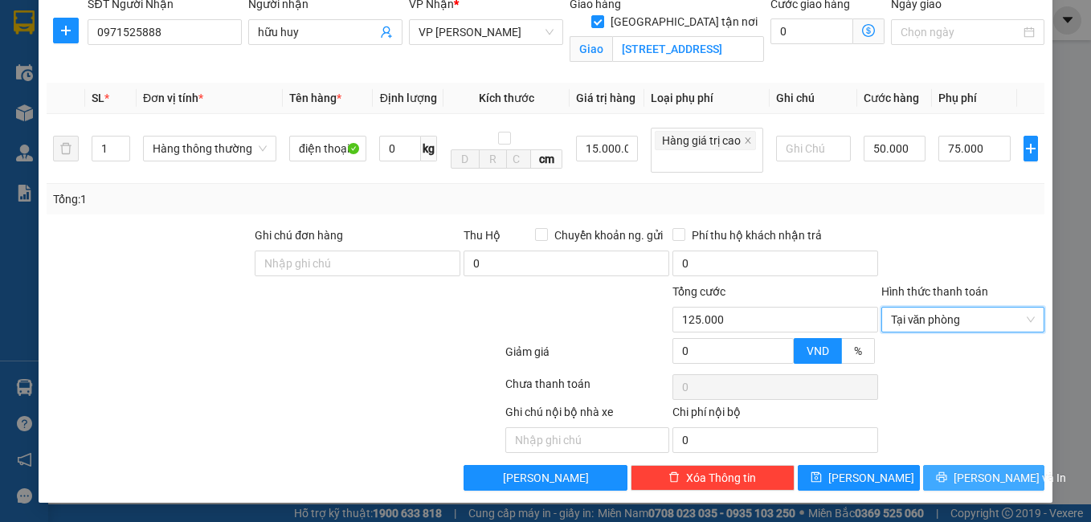
click at [961, 481] on span "[PERSON_NAME] và In" at bounding box center [1010, 478] width 112 height 18
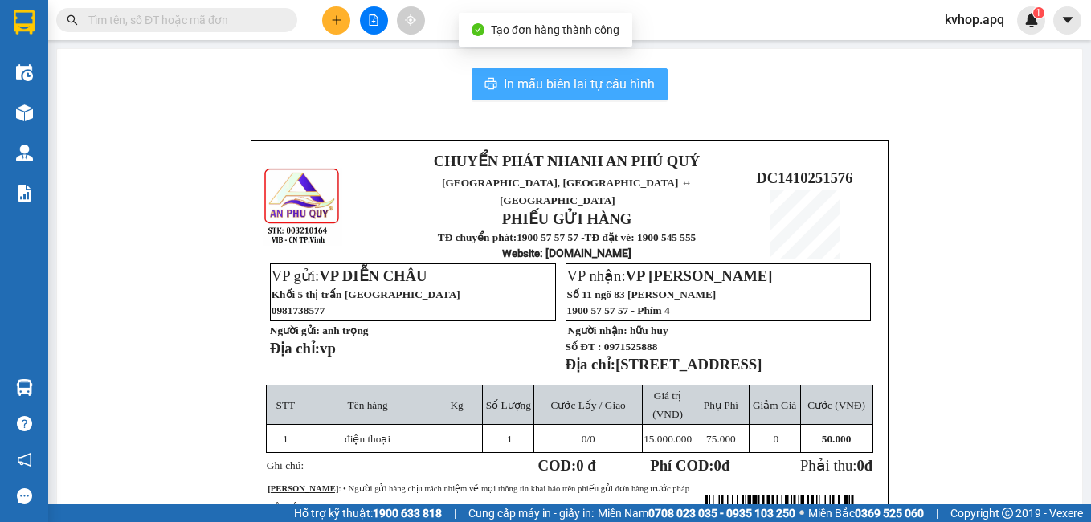
drag, startPoint x: 513, startPoint y: 84, endPoint x: 654, endPoint y: 190, distance: 177.2
click at [513, 84] on span "In mẫu biên lai tự cấu hình" at bounding box center [579, 84] width 151 height 20
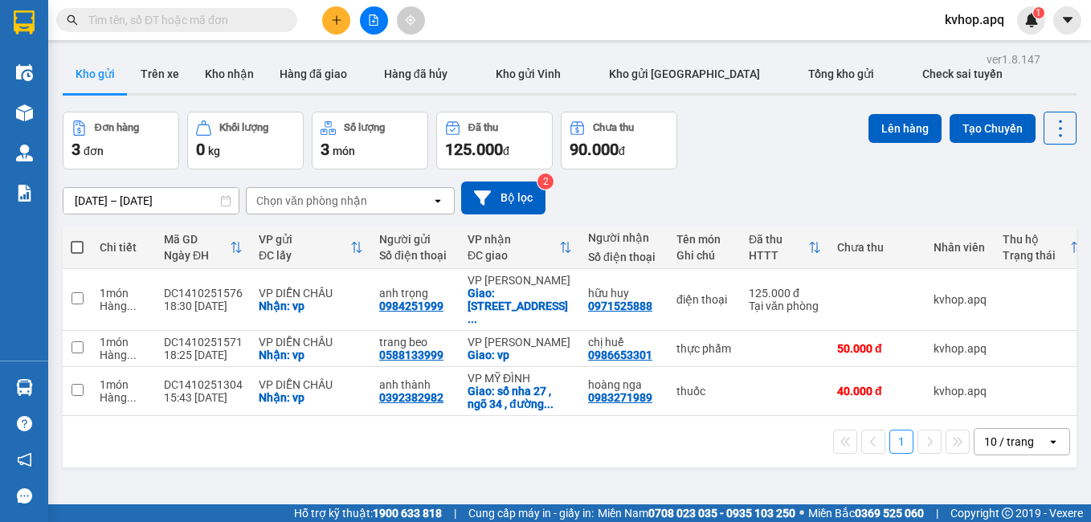
click at [591, 186] on div "[DATE] – [DATE] Press the down arrow key to interact with the calendar and sele…" at bounding box center [570, 198] width 1014 height 33
click at [333, 20] on icon "plus" at bounding box center [336, 19] width 9 height 1
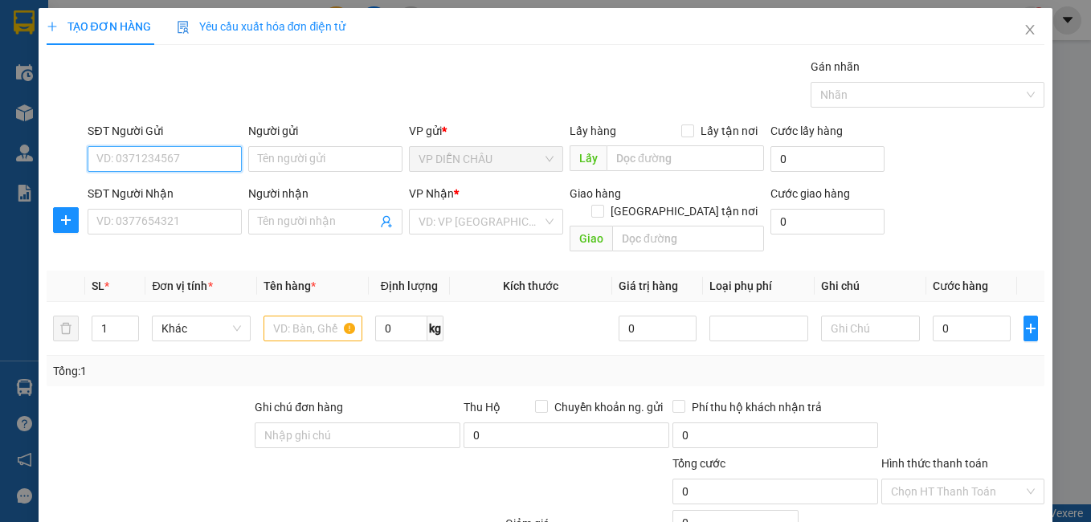
drag, startPoint x: 156, startPoint y: 162, endPoint x: 144, endPoint y: 124, distance: 40.4
click at [156, 163] on input "SĐT Người Gửi" at bounding box center [165, 159] width 154 height 26
type input "0835060333"
click at [116, 203] on div "0835060333 - c dung" at bounding box center [163, 191] width 153 height 26
type input "c dung"
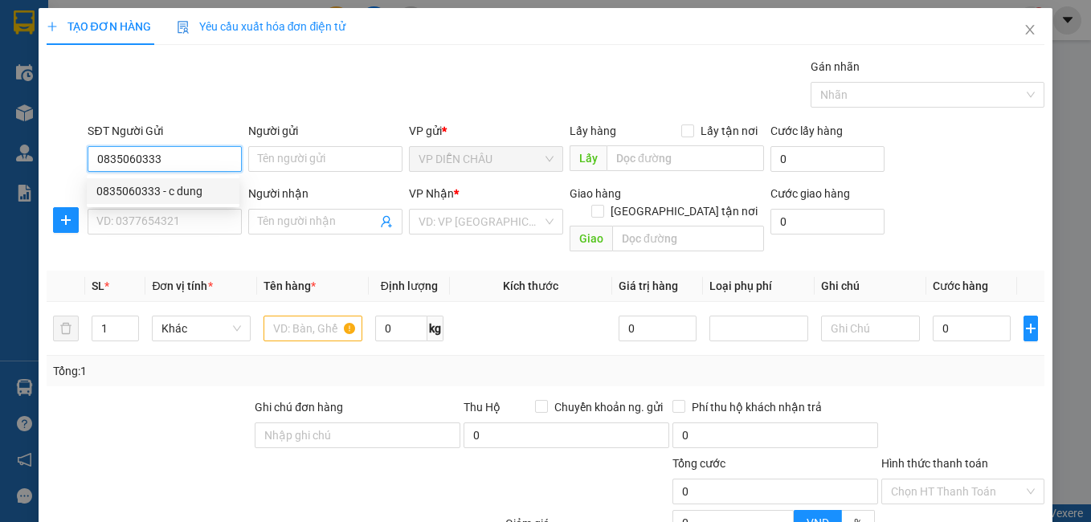
checkbox input "true"
type input "vp dc"
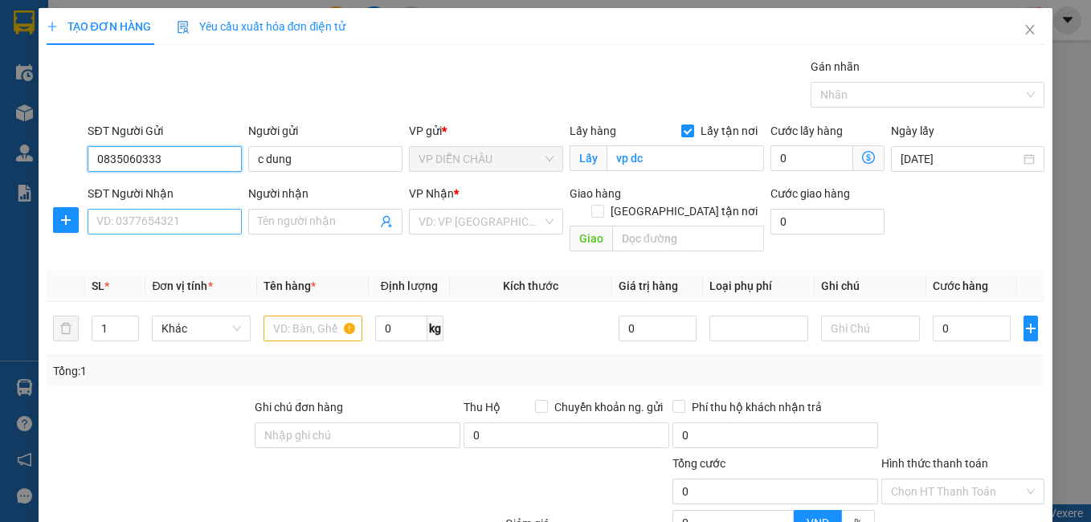
type input "0835060333"
click at [138, 221] on input "SĐT Người Nhận" at bounding box center [165, 222] width 154 height 26
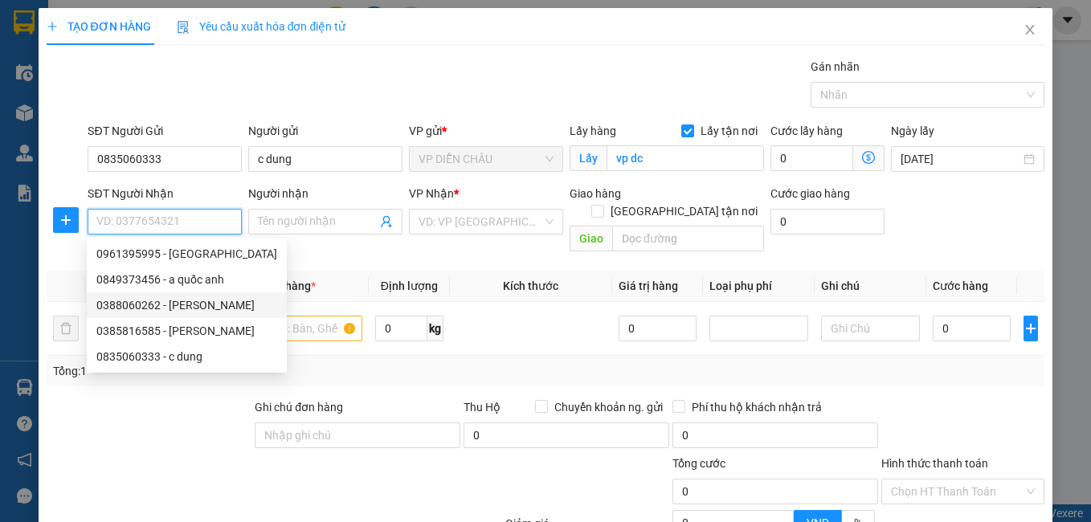
click at [206, 302] on div "0388060262 - [PERSON_NAME]" at bounding box center [186, 305] width 181 height 18
type input "0388060262"
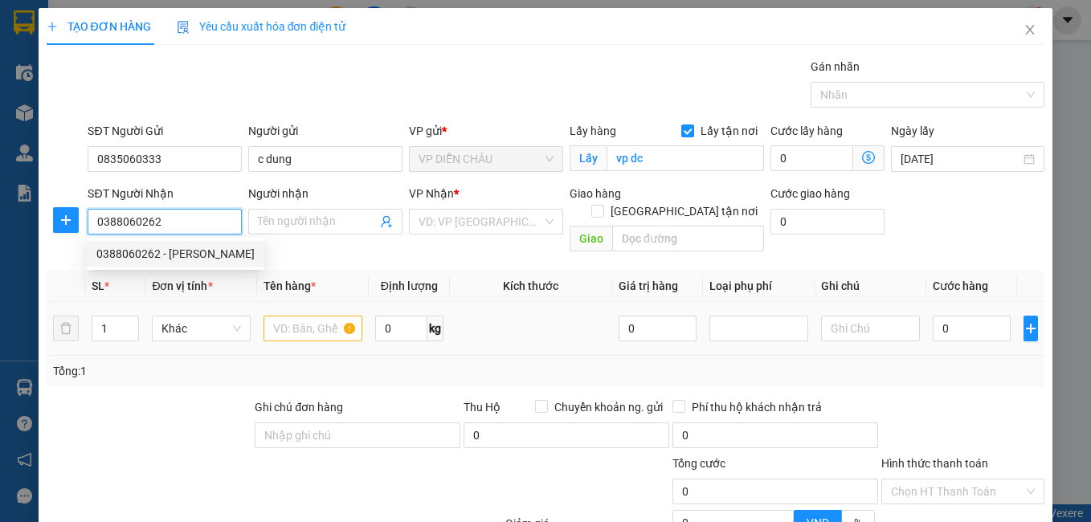
type input "[PERSON_NAME]"
type input "Vp [GEOGRAPHIC_DATA]"
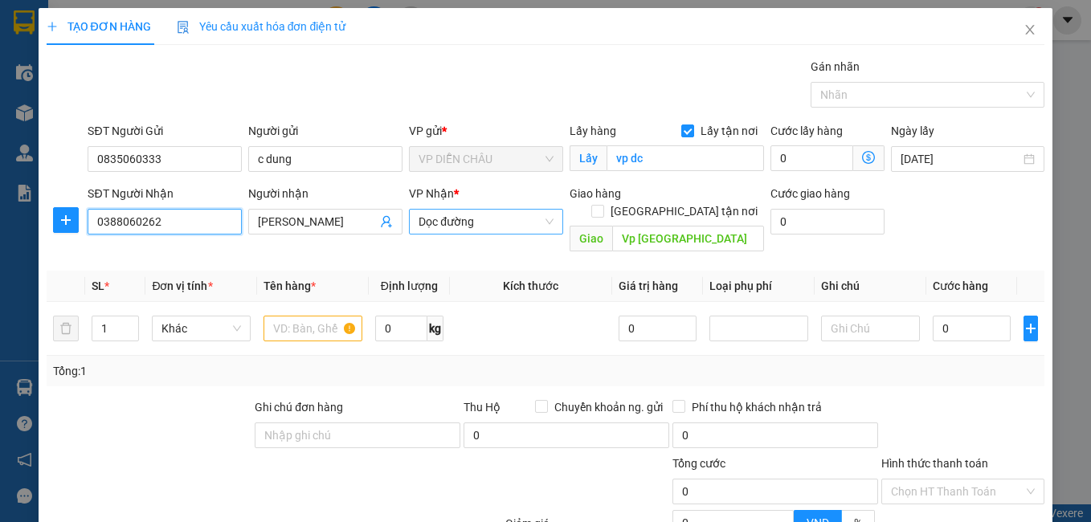
click at [462, 223] on span "Dọc đường" at bounding box center [486, 222] width 135 height 24
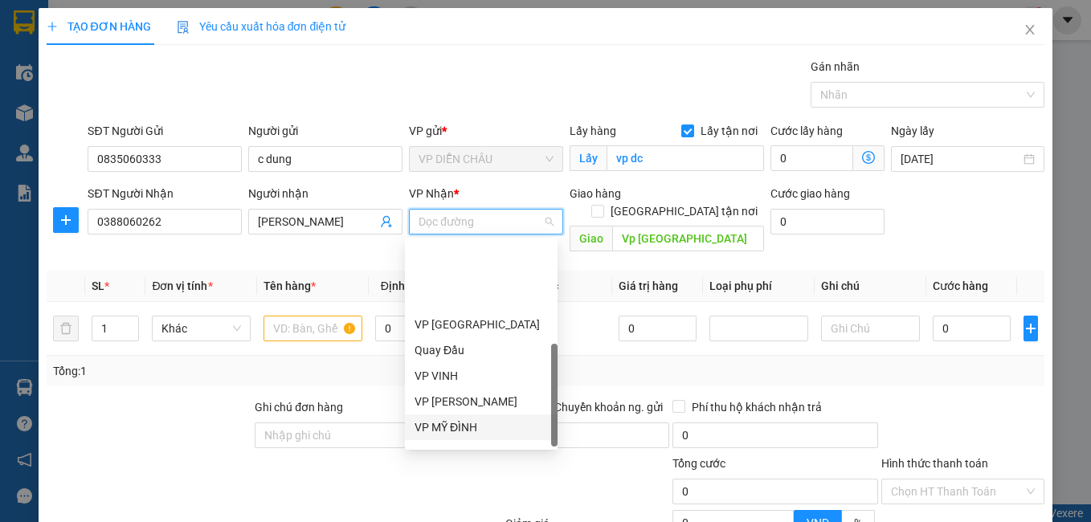
scroll to position [257, 0]
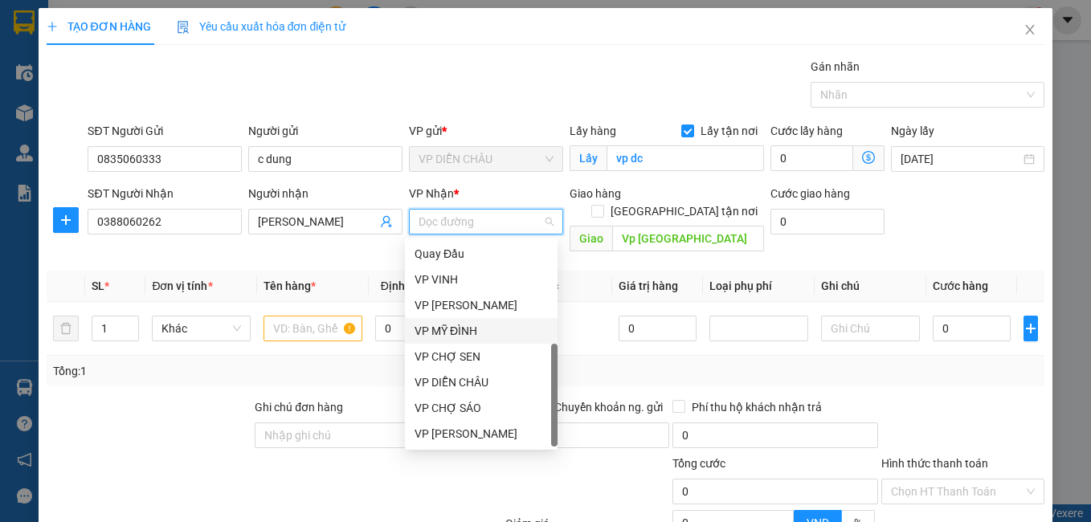
drag, startPoint x: 455, startPoint y: 328, endPoint x: 476, endPoint y: 313, distance: 26.1
click at [476, 313] on div "VP Cầu Yên Xuân Quay Đầu VP VINH VP NGỌC HỒI VP MỸ ĐÌNH VP CHỢ SEN VP DIỄN CHÂU…" at bounding box center [481, 330] width 153 height 231
drag, startPoint x: 447, startPoint y: 332, endPoint x: 472, endPoint y: 317, distance: 28.8
click at [452, 331] on div "VP MỸ ĐÌNH" at bounding box center [481, 331] width 133 height 18
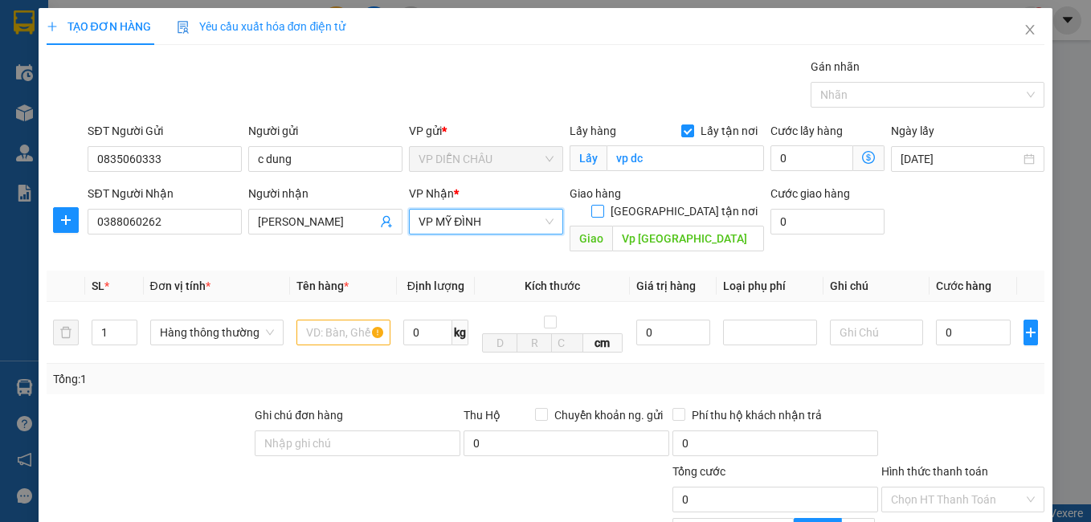
click at [603, 205] on input "[GEOGRAPHIC_DATA] tận nơi" at bounding box center [596, 210] width 11 height 11
checkbox input "true"
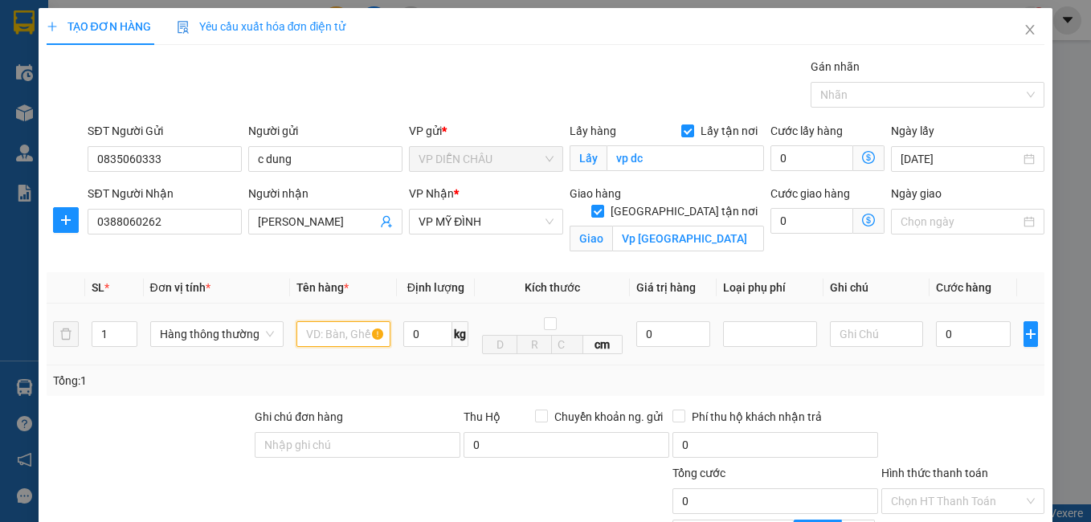
click at [332, 340] on input "text" at bounding box center [343, 334] width 94 height 26
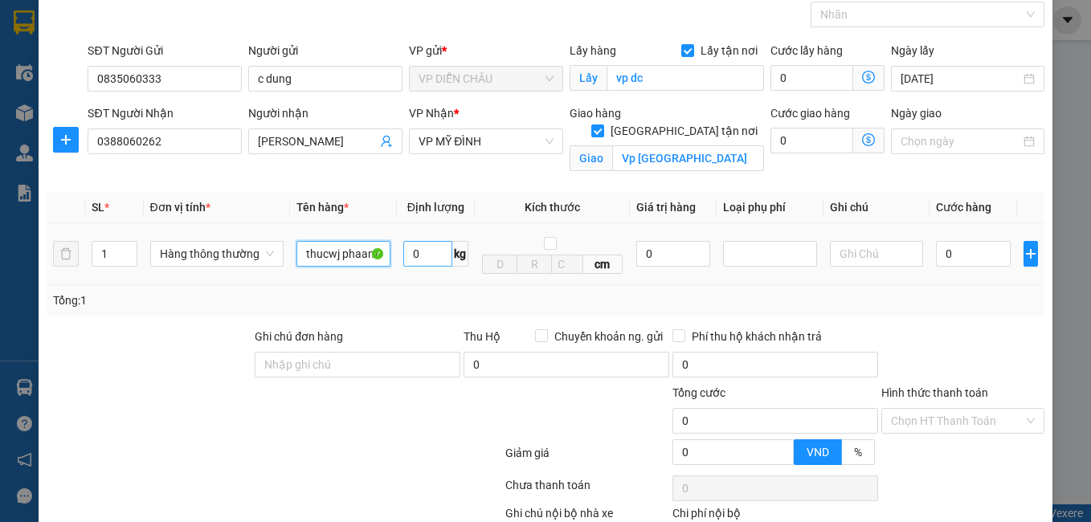
scroll to position [0, 0]
type input "t"
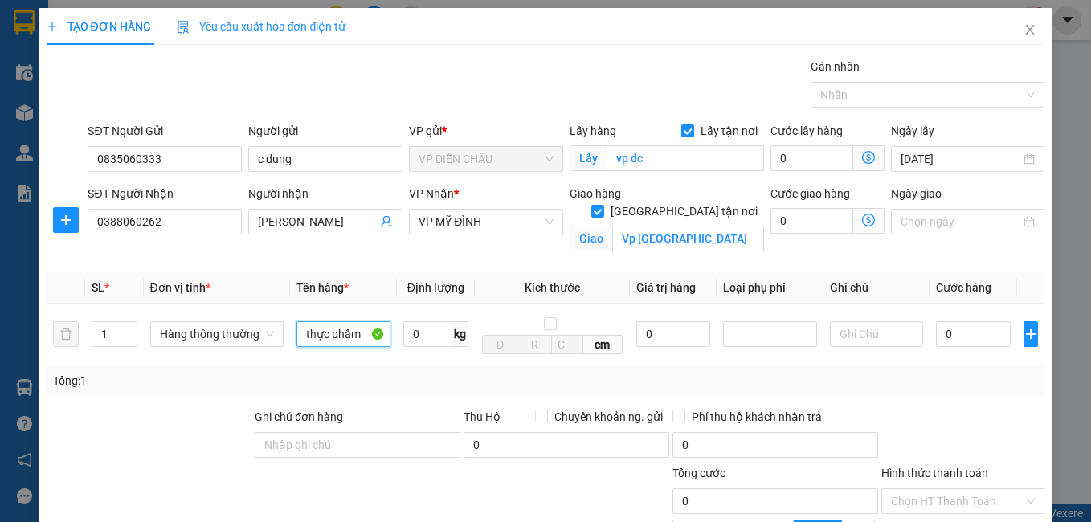
scroll to position [80, 0]
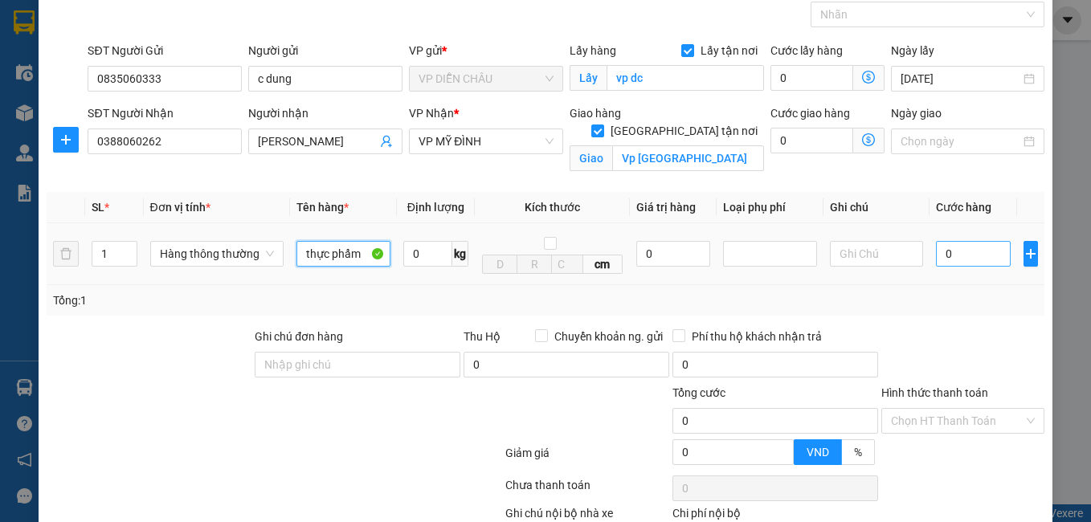
type input "thực phẩm"
click at [936, 255] on input "0" at bounding box center [973, 254] width 75 height 26
type input "40"
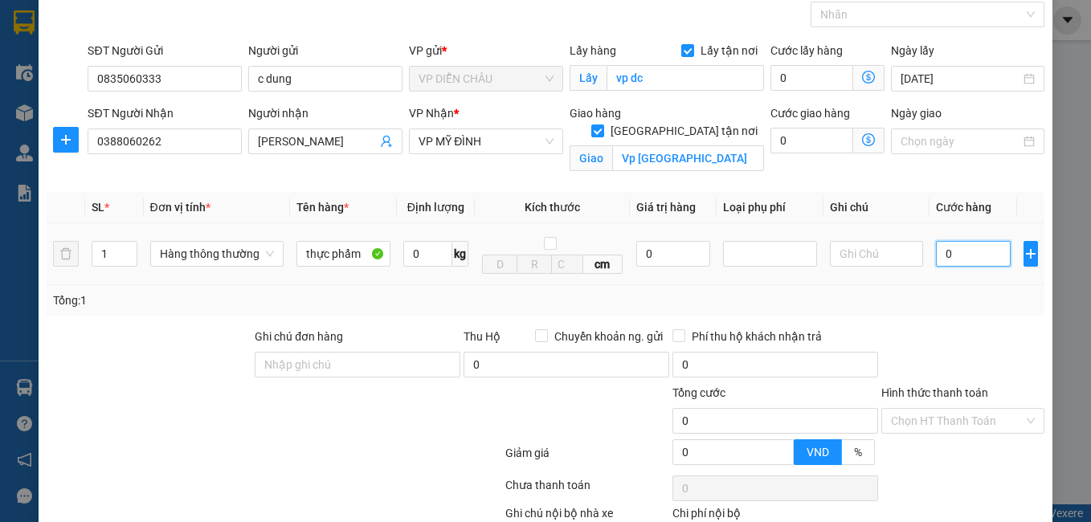
type input "40"
type input "400"
type input "4.000"
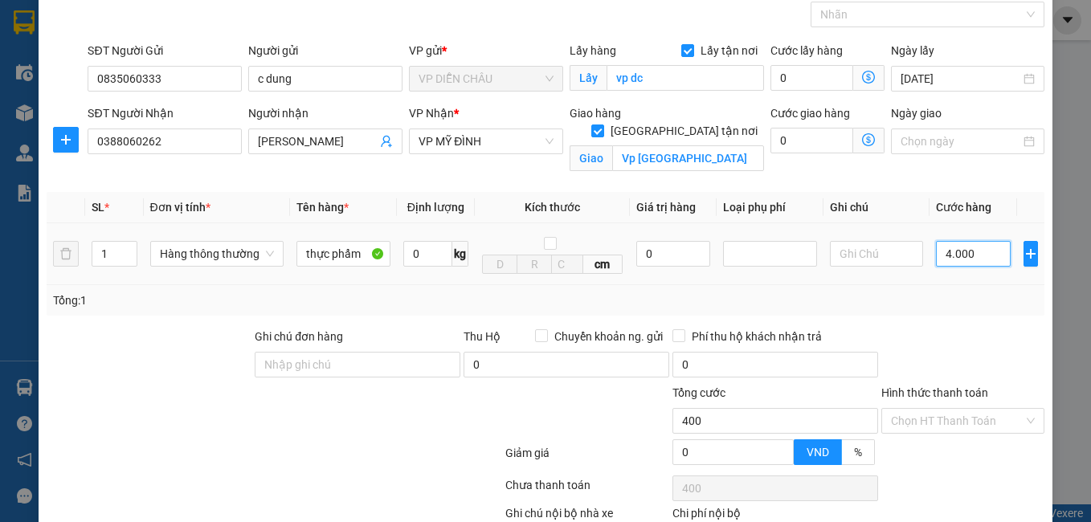
type input "4.000"
type input "40.000"
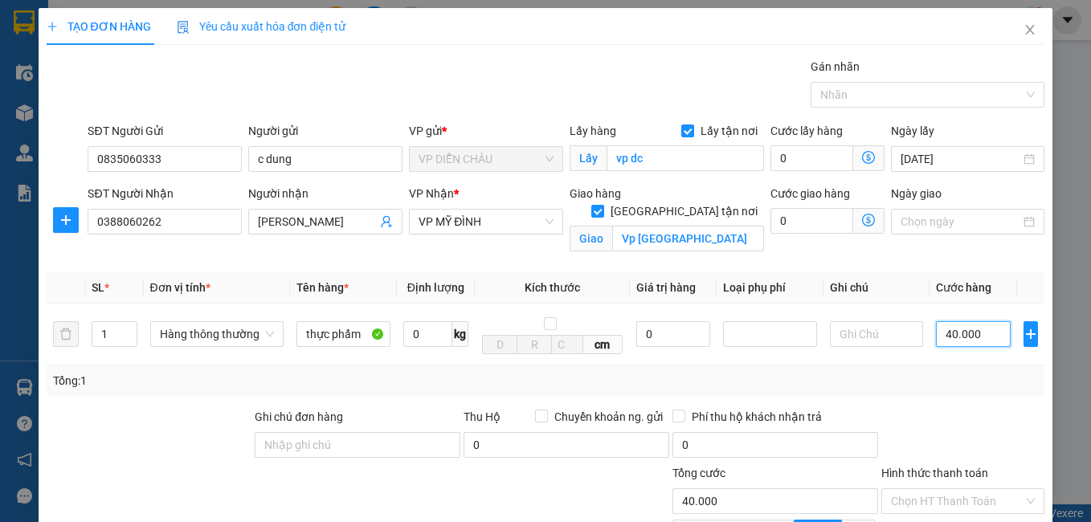
scroll to position [182, 0]
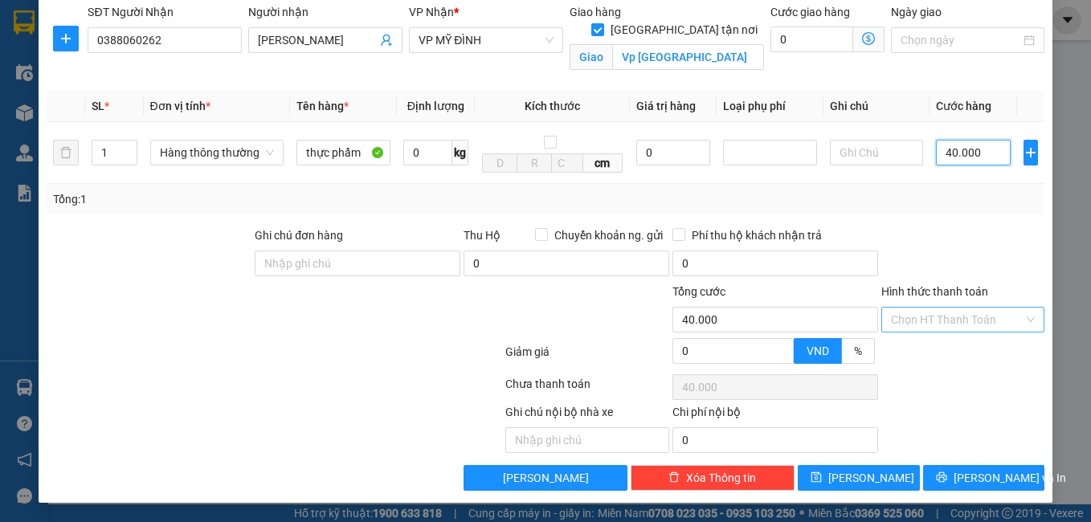
type input "40.000"
click at [945, 326] on input "Hình thức thanh toán" at bounding box center [957, 320] width 133 height 24
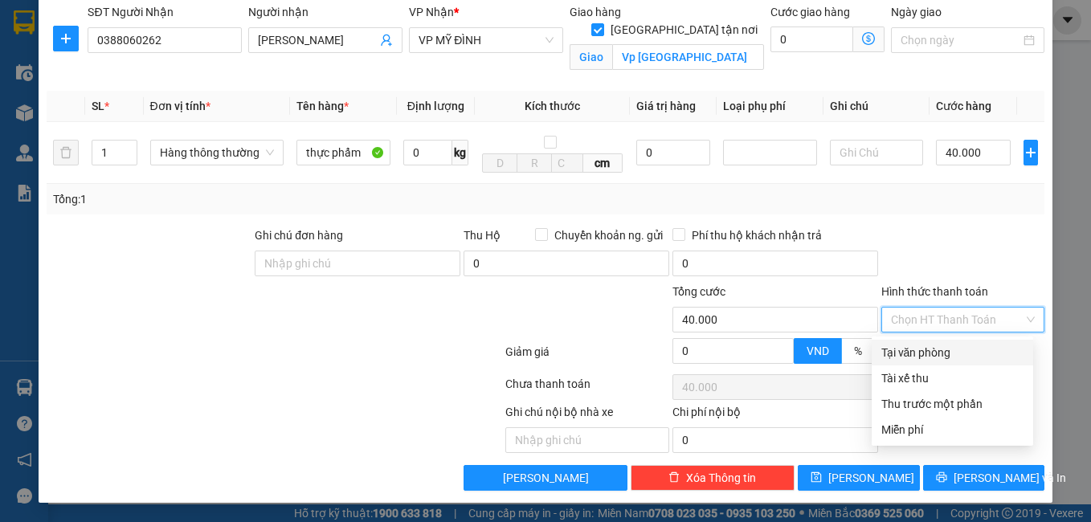
click at [950, 348] on div "Tại văn phòng" at bounding box center [952, 353] width 142 height 18
type input "0"
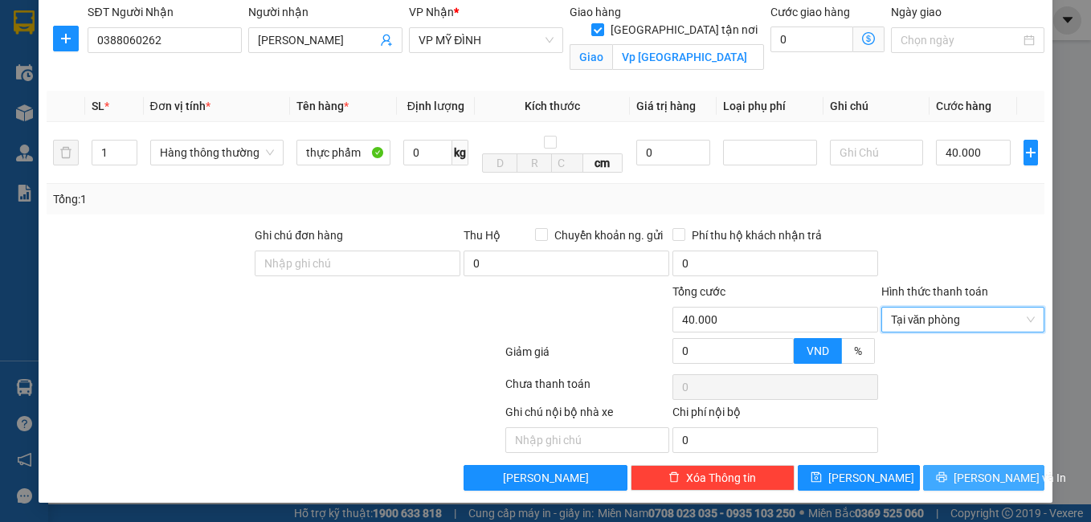
drag, startPoint x: 967, startPoint y: 488, endPoint x: 953, endPoint y: 471, distance: 22.8
click at [967, 485] on button "[PERSON_NAME] và In" at bounding box center [984, 478] width 122 height 26
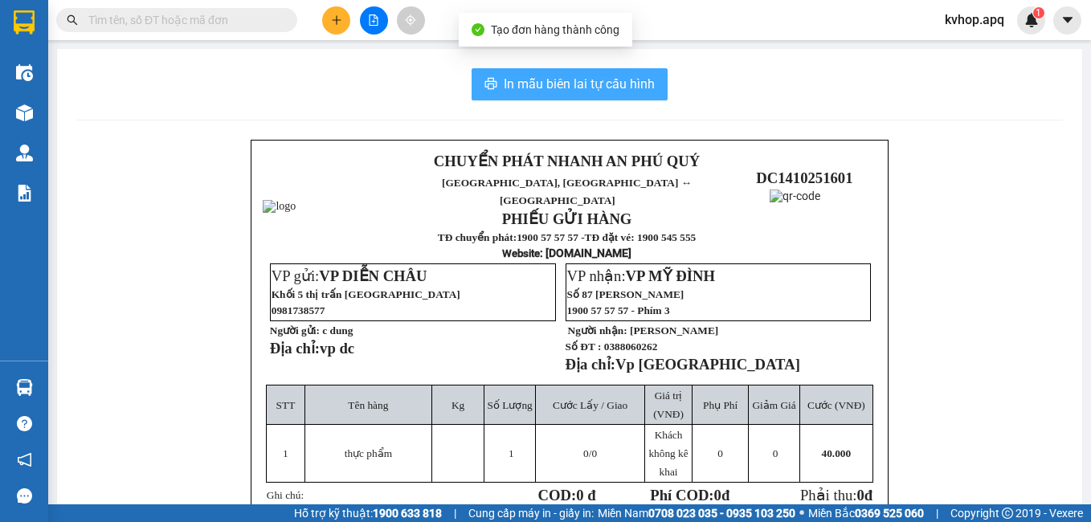
click at [636, 72] on button "In mẫu biên lai tự cấu hình" at bounding box center [570, 84] width 196 height 32
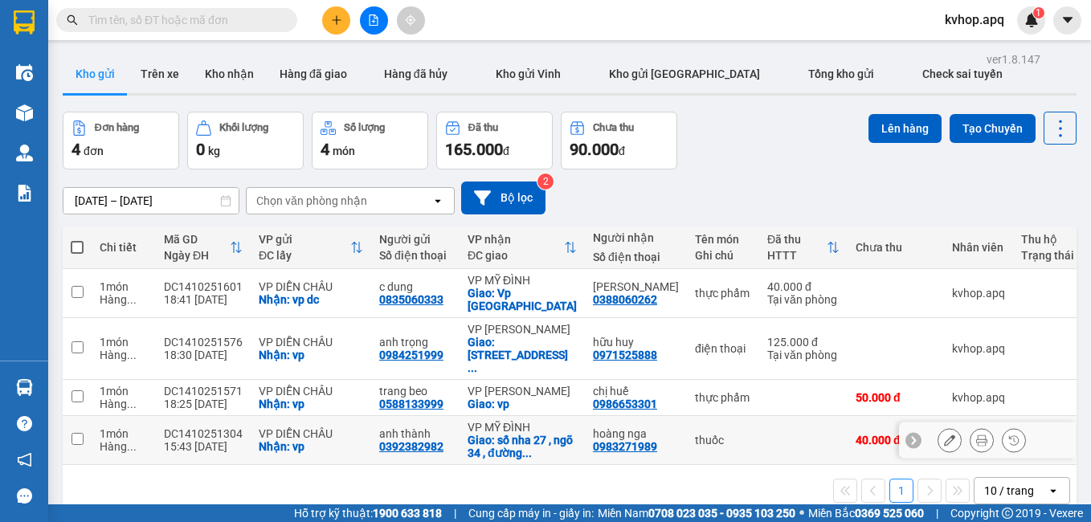
scroll to position [74, 0]
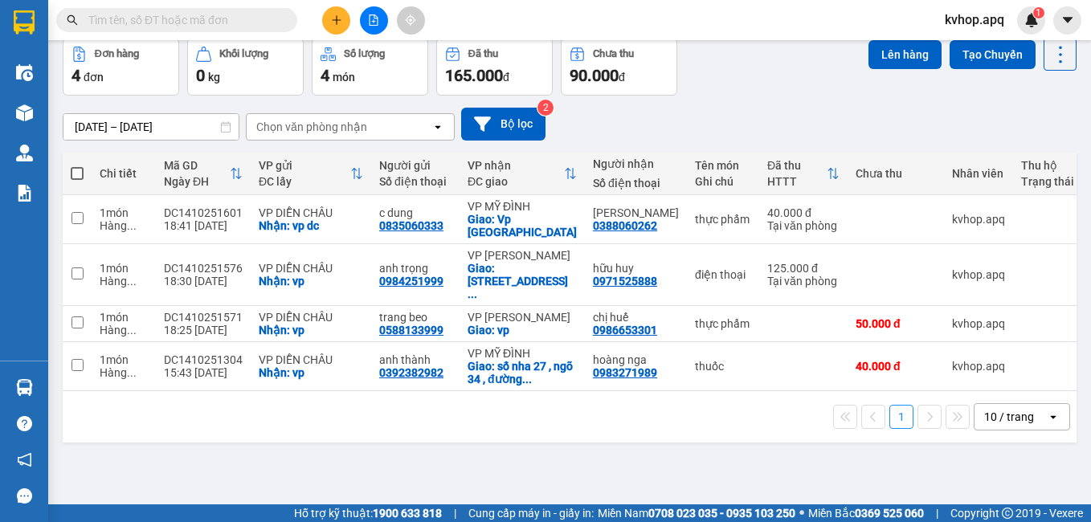
drag, startPoint x: 557, startPoint y: 472, endPoint x: 551, endPoint y: 464, distance: 9.2
click at [557, 472] on div "ver 1.8.147 Kho gửi Trên xe Kho nhận Hàng đã giao Hàng đã hủy Kho gửi Vinh Kho …" at bounding box center [569, 235] width 1027 height 522
